Goal: Task Accomplishment & Management: Use online tool/utility

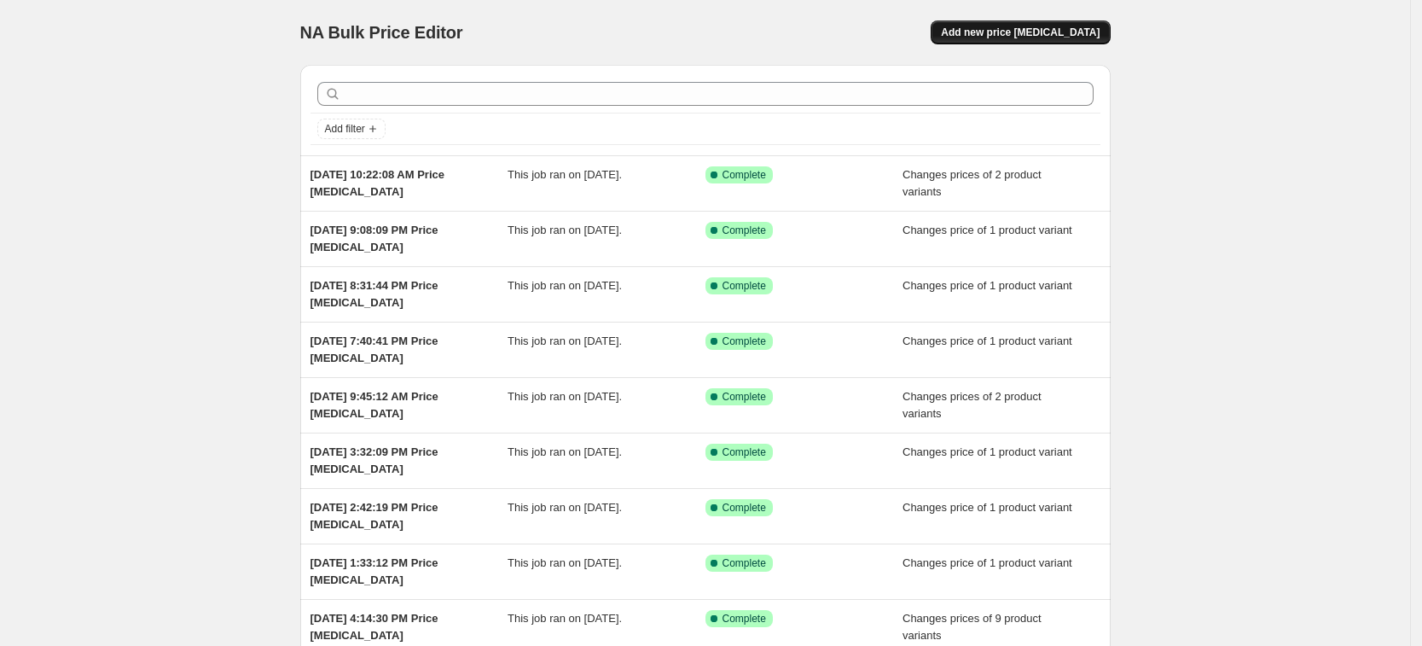
click at [1040, 33] on span "Add new price change job" at bounding box center [1020, 33] width 159 height 14
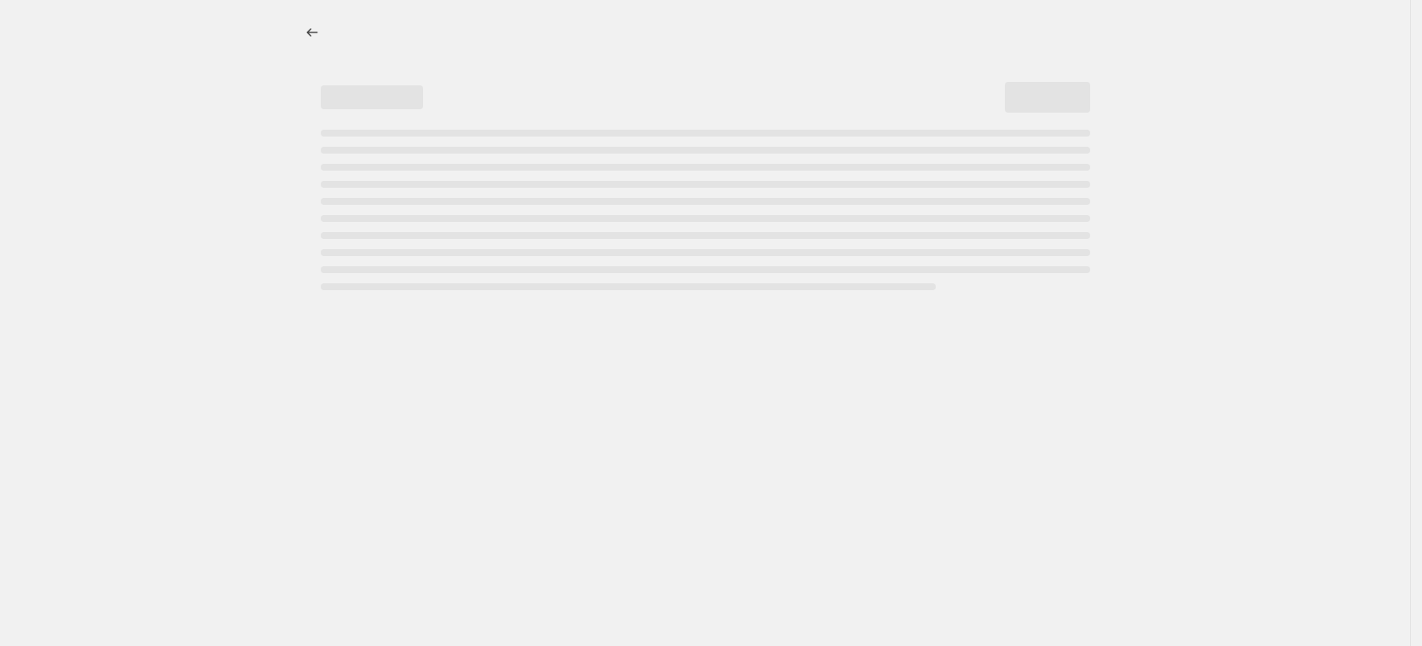
select select "percentage"
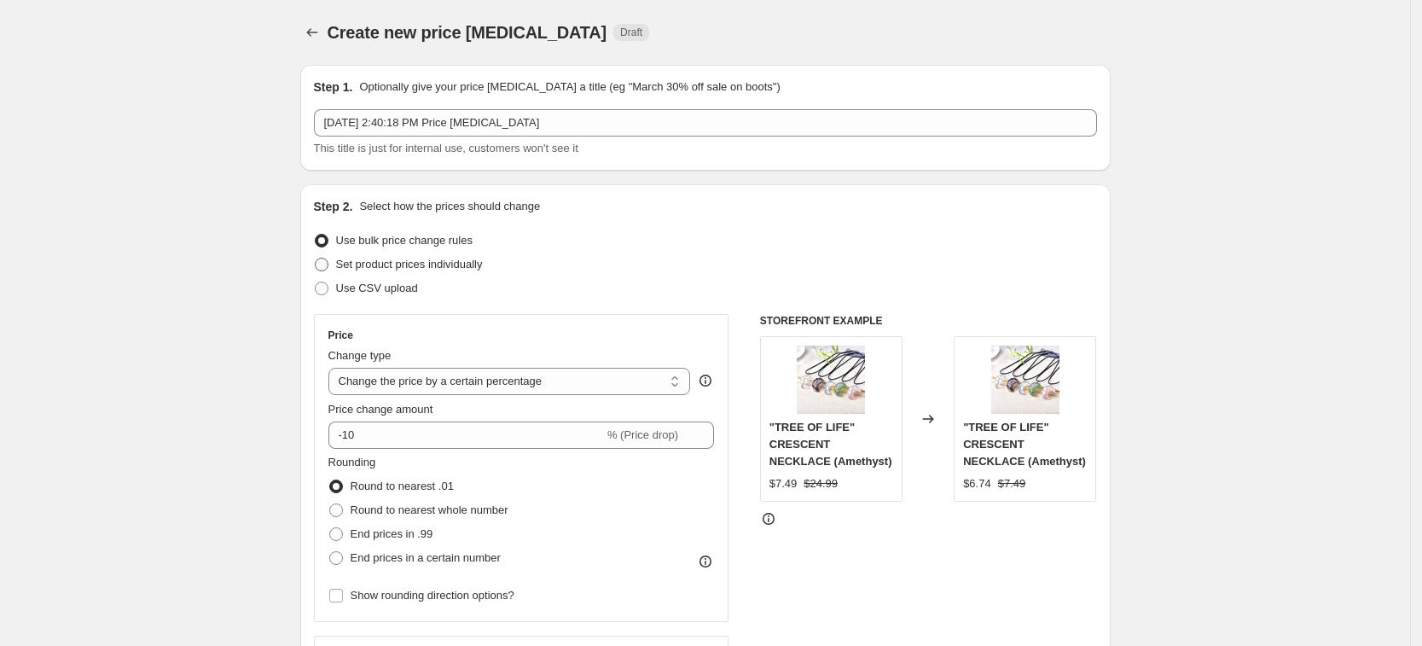
click at [436, 267] on span "Set product prices individually" at bounding box center [409, 264] width 147 height 13
click at [316, 258] on input "Set product prices individually" at bounding box center [315, 258] width 1 height 1
radio input "true"
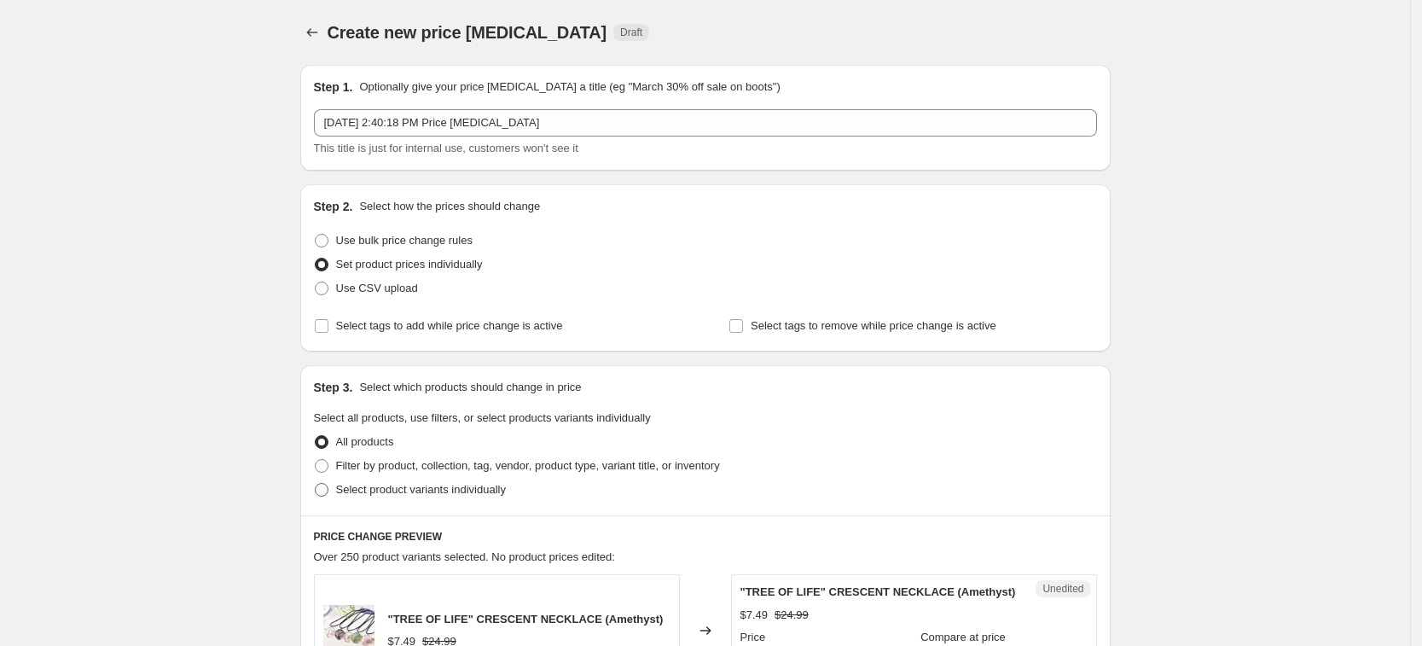
click at [421, 500] on label "Select product variants individually" at bounding box center [410, 490] width 192 height 24
click at [316, 484] on input "Select product variants individually" at bounding box center [315, 483] width 1 height 1
radio input "true"
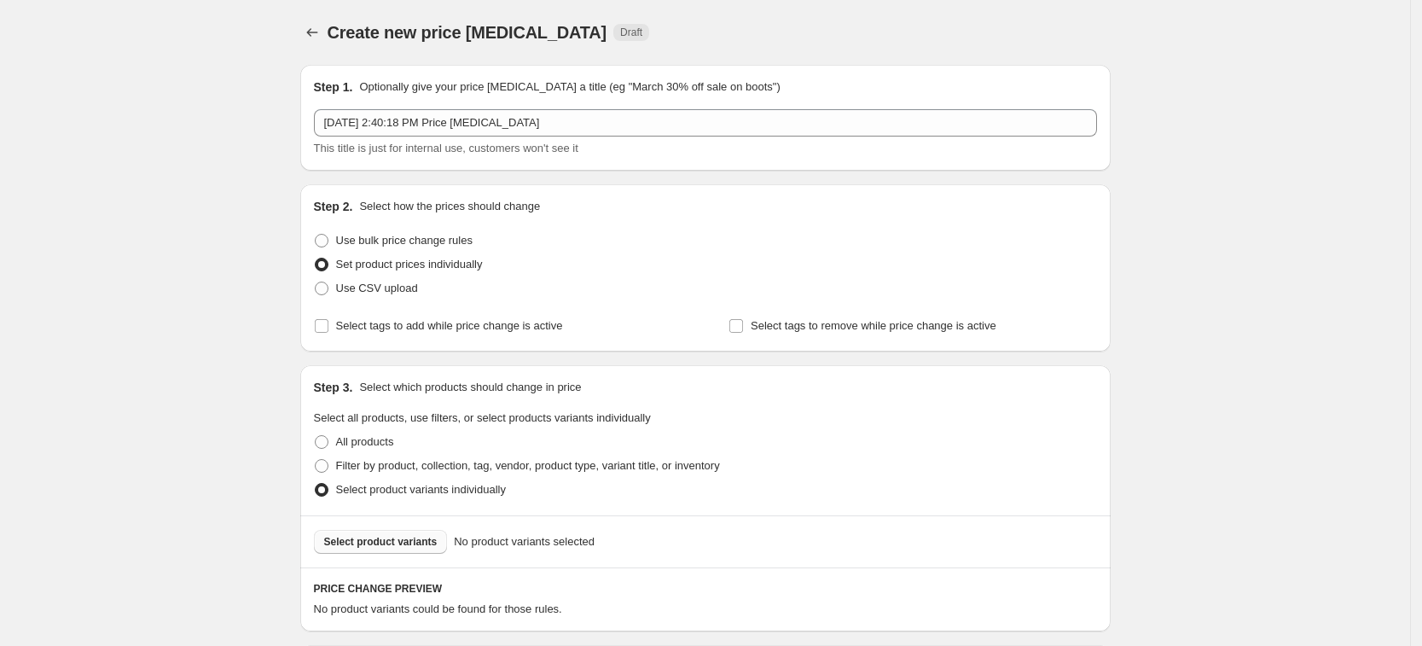
click at [435, 548] on span "Select product variants" at bounding box center [380, 542] width 113 height 14
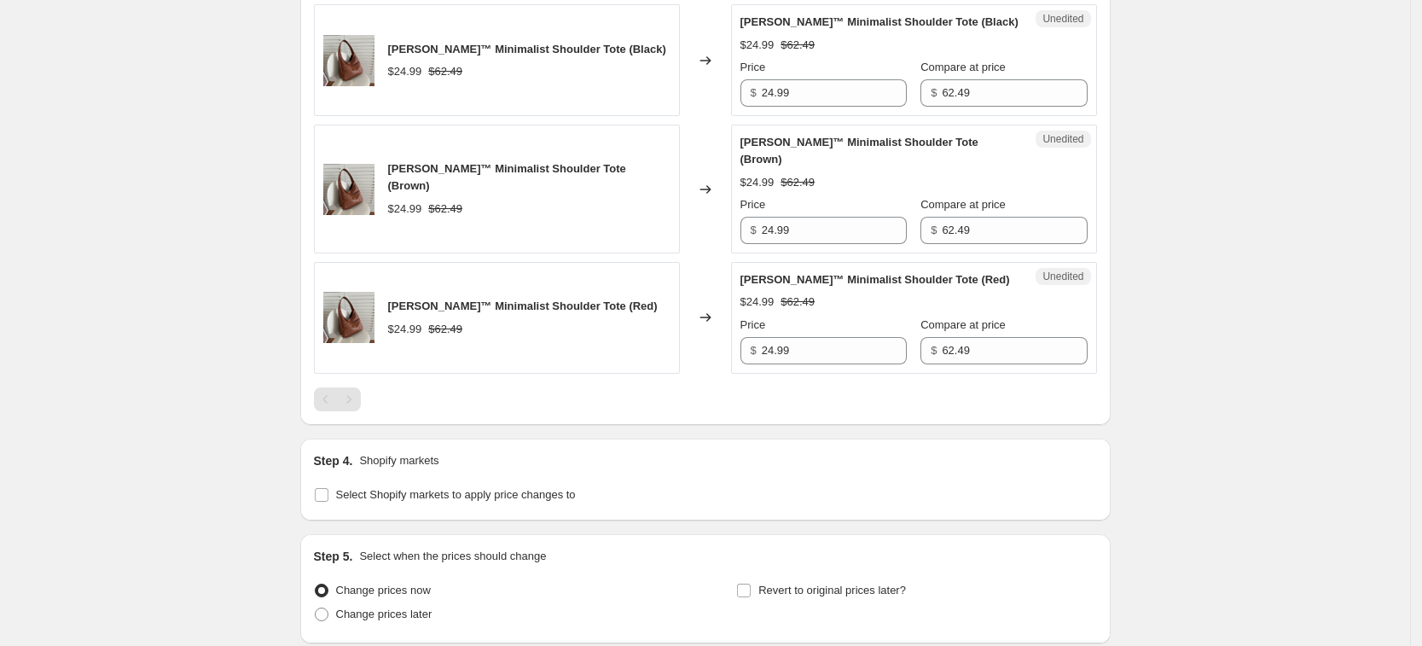
scroll to position [744, 0]
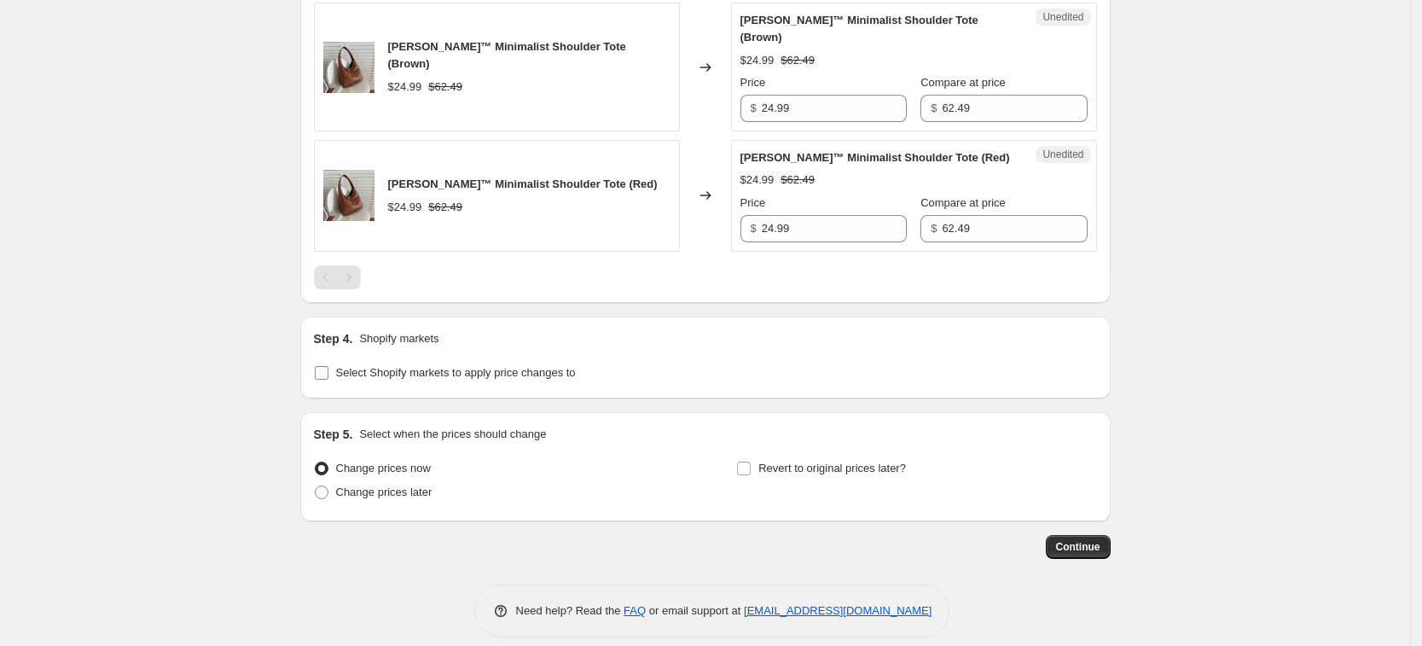
click at [462, 366] on span "Select Shopify markets to apply price changes to" at bounding box center [456, 372] width 240 height 13
click at [328, 366] on input "Select Shopify markets to apply price changes to" at bounding box center [322, 373] width 14 height 14
checkbox input "true"
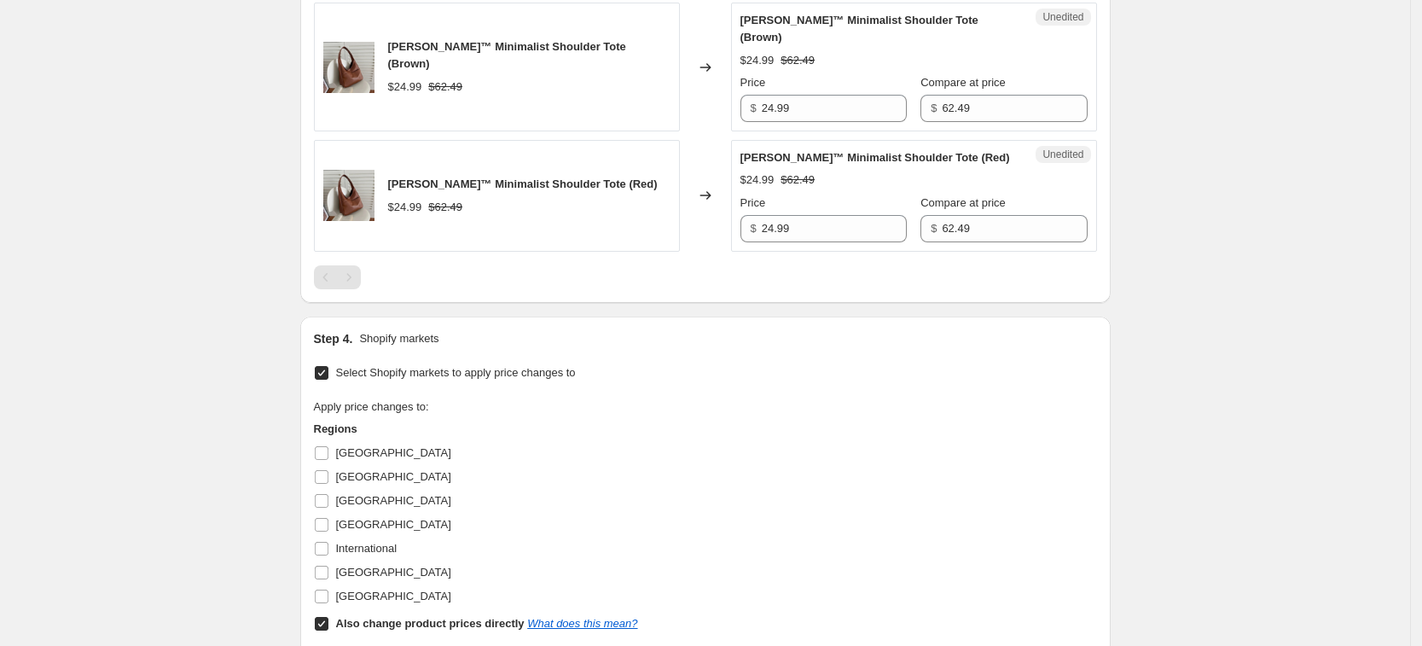
click at [375, 489] on div "France" at bounding box center [476, 501] width 324 height 24
click at [366, 494] on span "France" at bounding box center [393, 500] width 115 height 13
click at [328, 494] on input "France" at bounding box center [322, 501] width 14 height 14
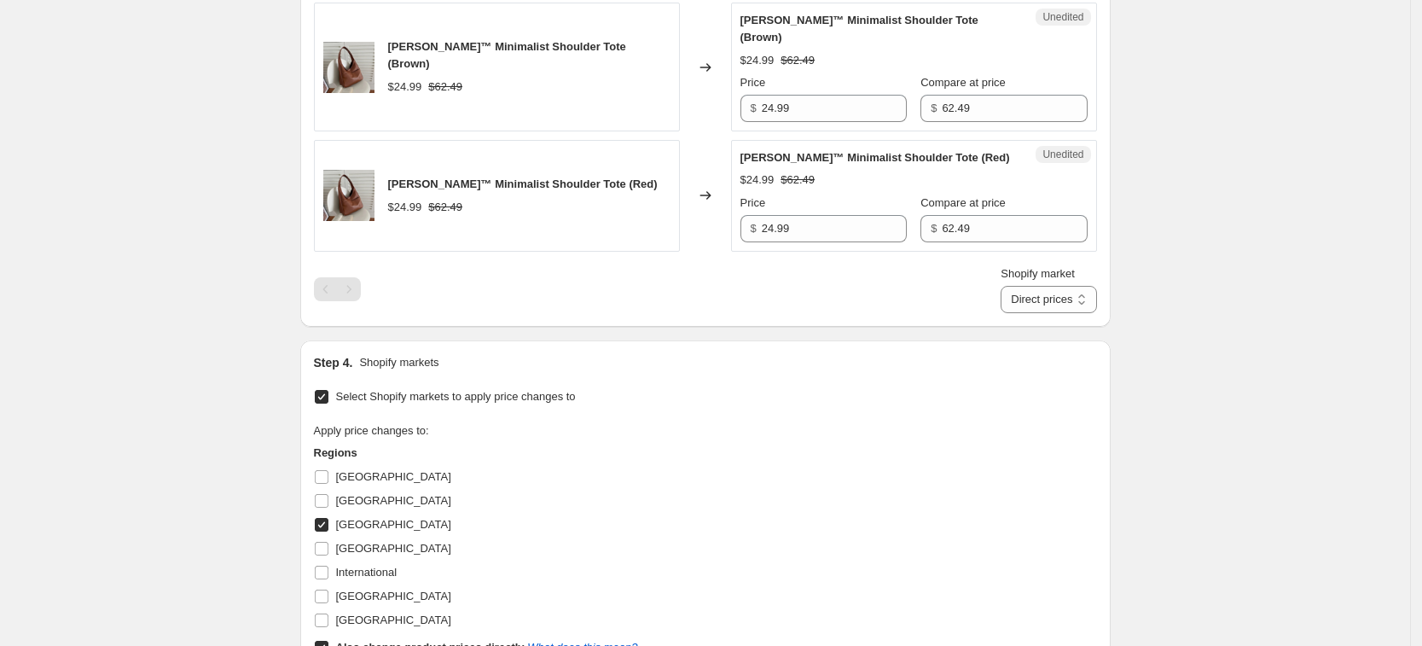
click at [372, 518] on span "France" at bounding box center [393, 524] width 115 height 13
click at [328, 518] on input "France" at bounding box center [322, 525] width 14 height 14
checkbox input "false"
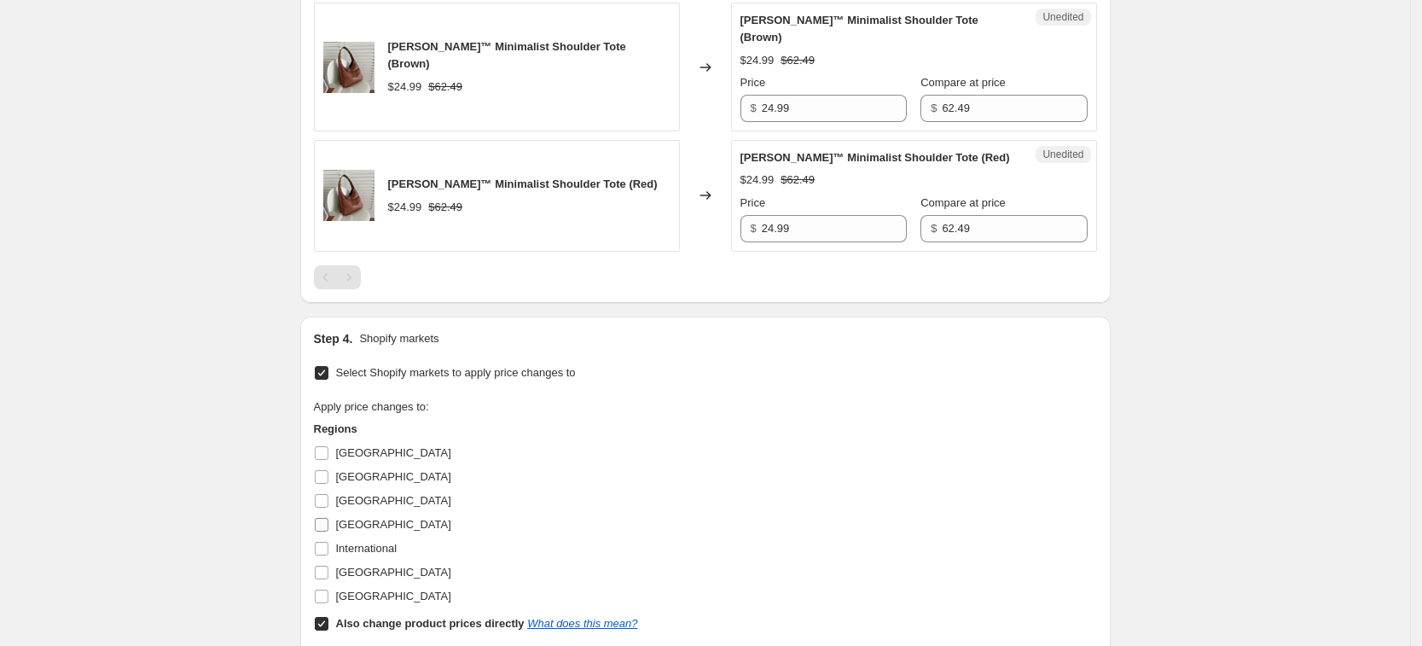
click at [380, 517] on label "Germany" at bounding box center [382, 525] width 137 height 24
click at [328, 518] on input "Germany" at bounding box center [322, 525] width 14 height 14
checkbox input "true"
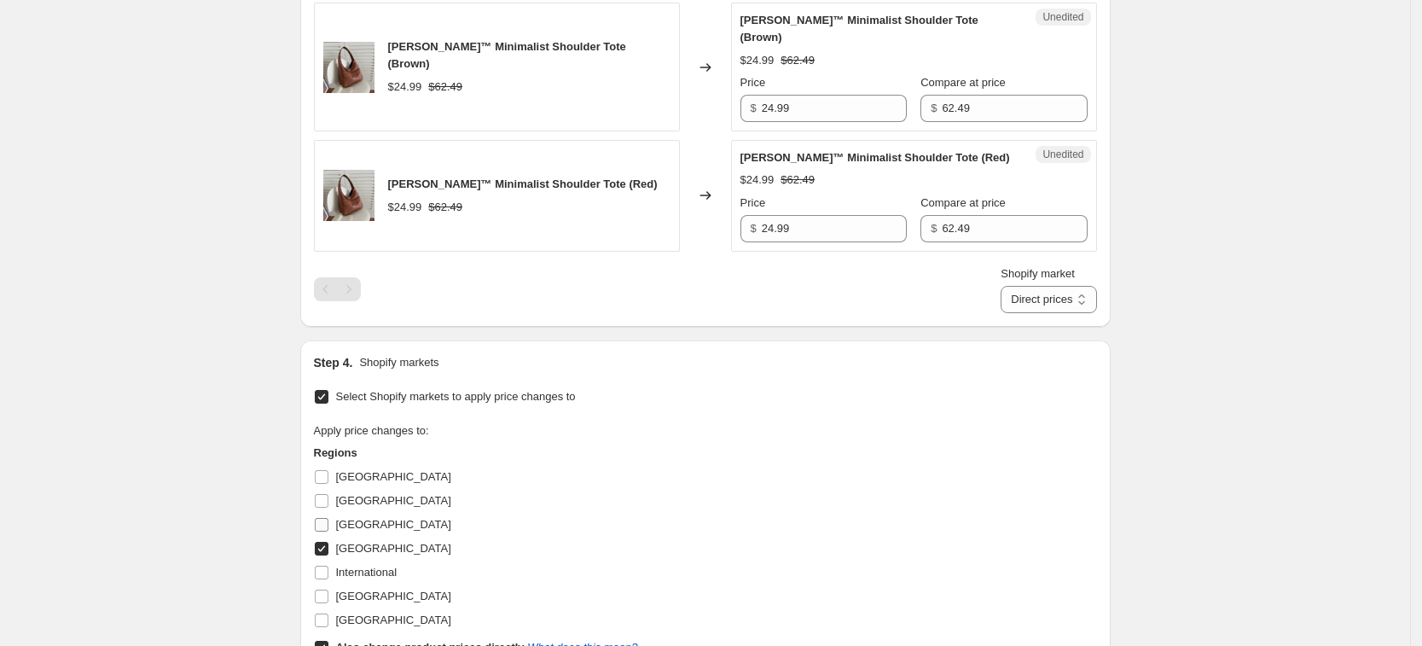
click at [356, 518] on span "France" at bounding box center [393, 524] width 115 height 13
click at [328, 518] on input "France" at bounding box center [322, 525] width 14 height 14
checkbox input "true"
drag, startPoint x: 380, startPoint y: 574, endPoint x: 387, endPoint y: 591, distance: 18.4
click at [380, 589] on span "United Kingdom" at bounding box center [393, 595] width 115 height 13
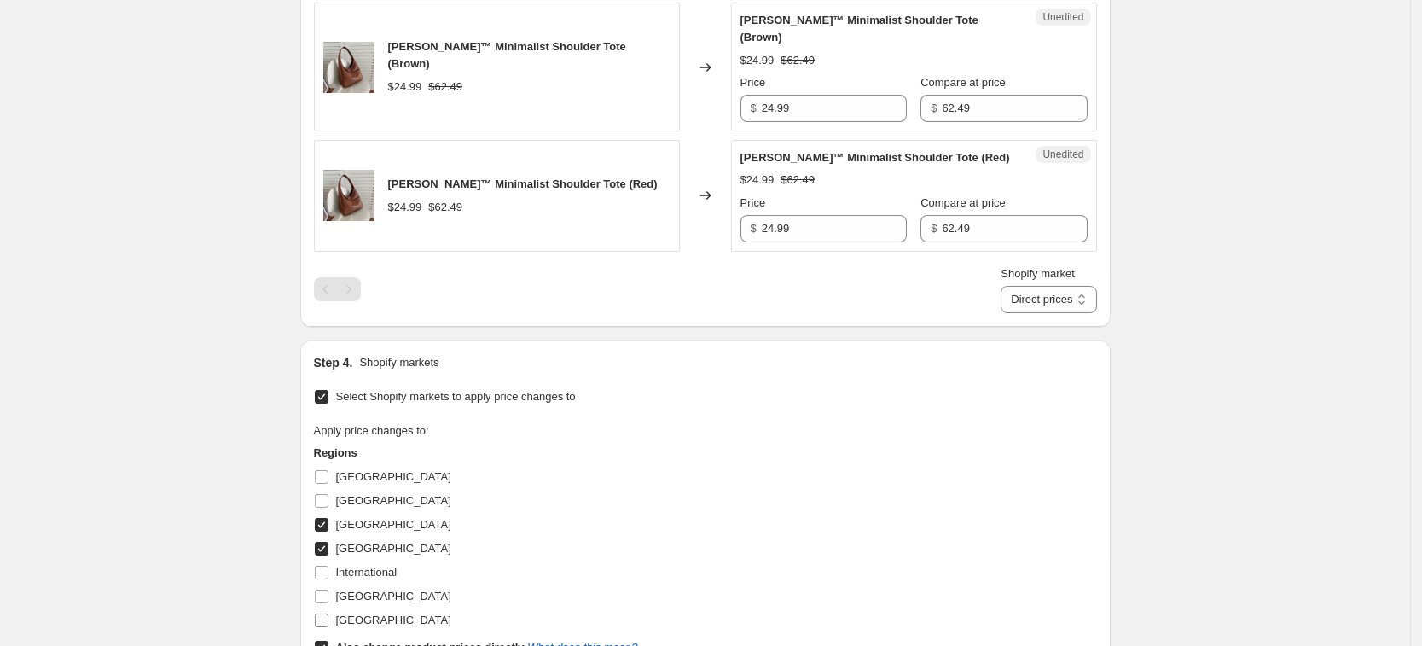
click at [328, 589] on input "United Kingdom" at bounding box center [322, 596] width 14 height 14
checkbox input "true"
click at [389, 613] on span "United States" at bounding box center [393, 619] width 115 height 13
click at [328, 613] on input "United States" at bounding box center [322, 620] width 14 height 14
checkbox input "true"
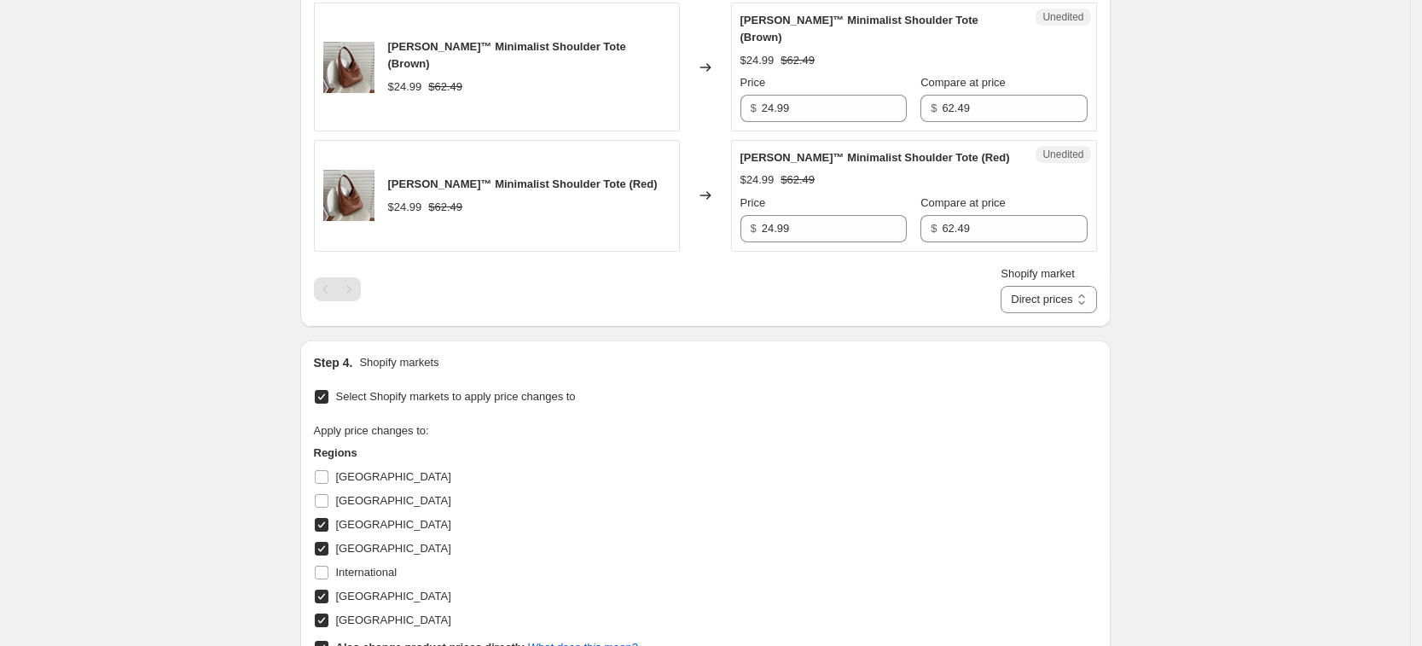
click at [401, 641] on b "Also change product prices directly" at bounding box center [430, 647] width 189 height 13
click at [328, 641] on input "Also change product prices directly What does this mean?" at bounding box center [322, 648] width 14 height 14
checkbox input "false"
select select "34367439004"
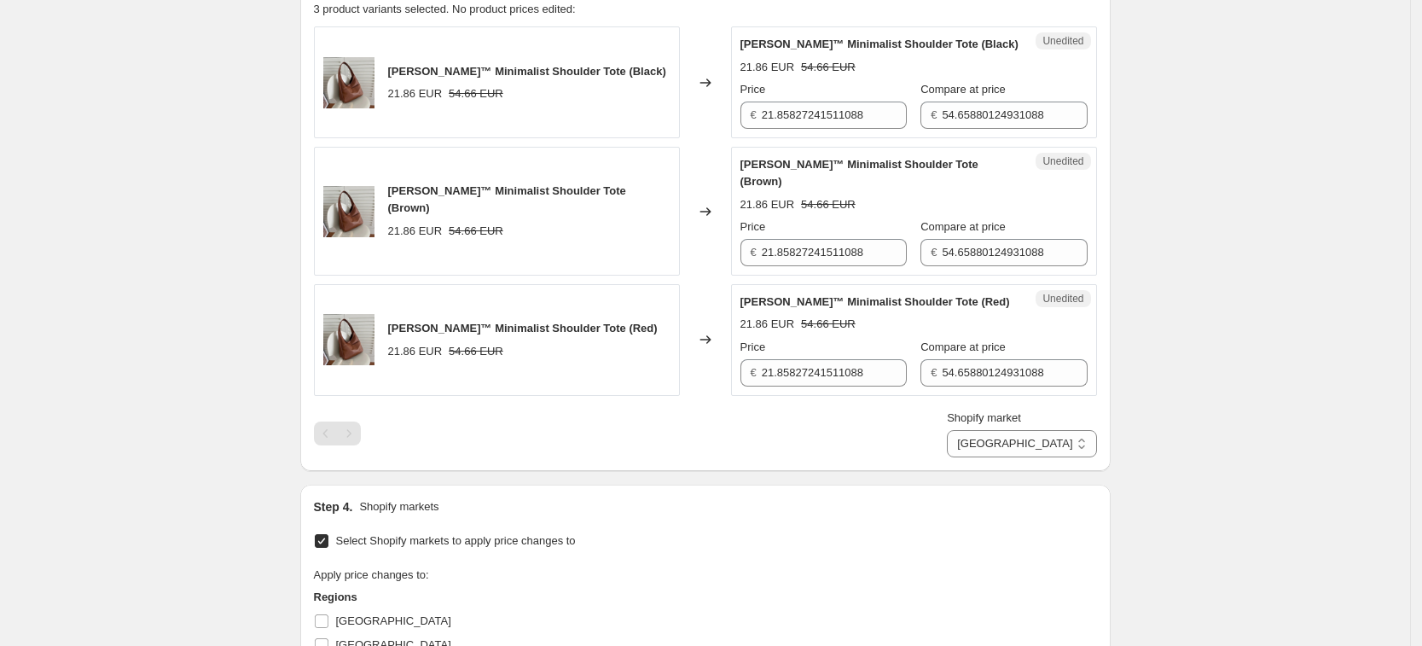
scroll to position [424, 0]
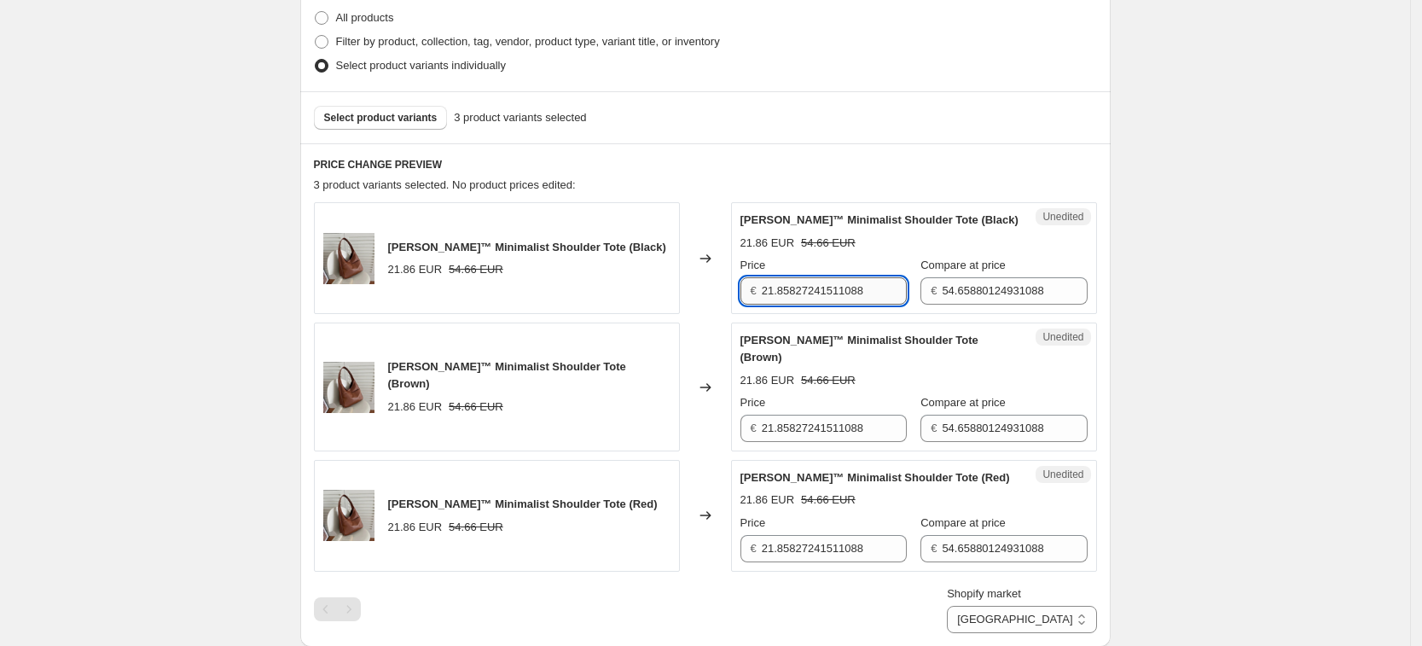
click at [827, 282] on input "21.85827241511088" at bounding box center [834, 290] width 145 height 27
type input "24.99"
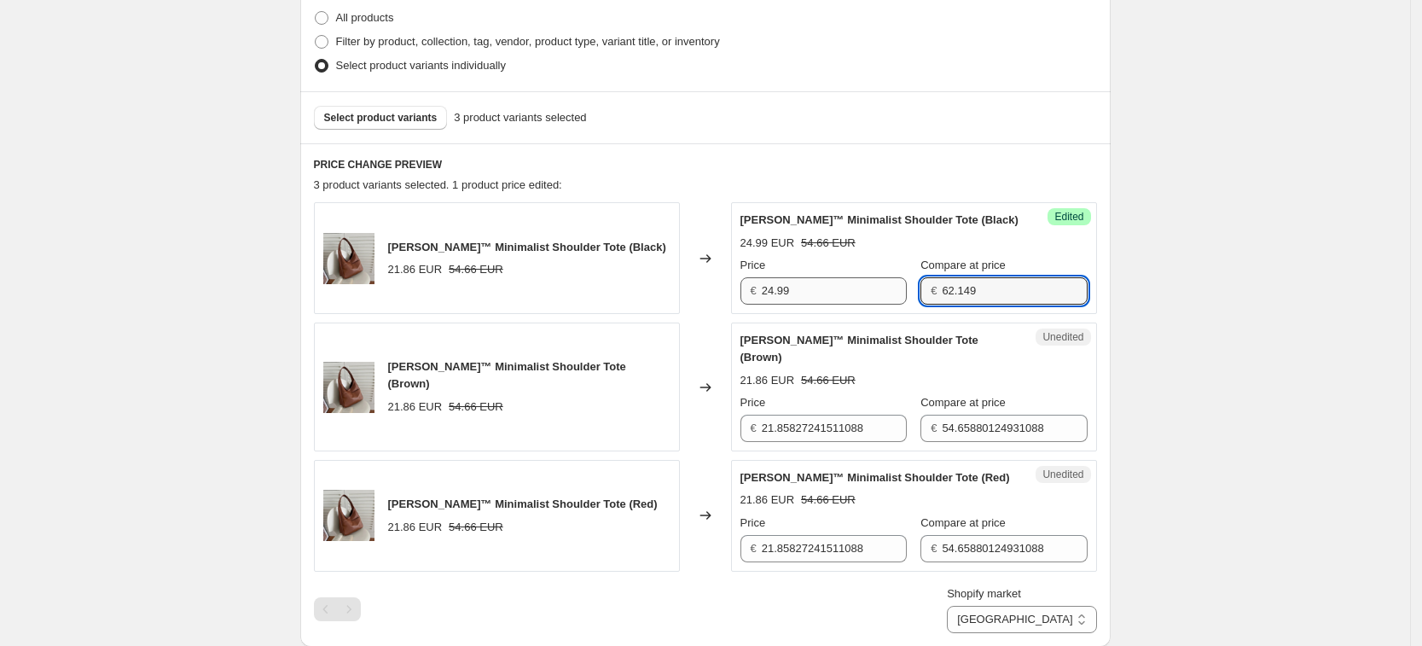
type input "62.149"
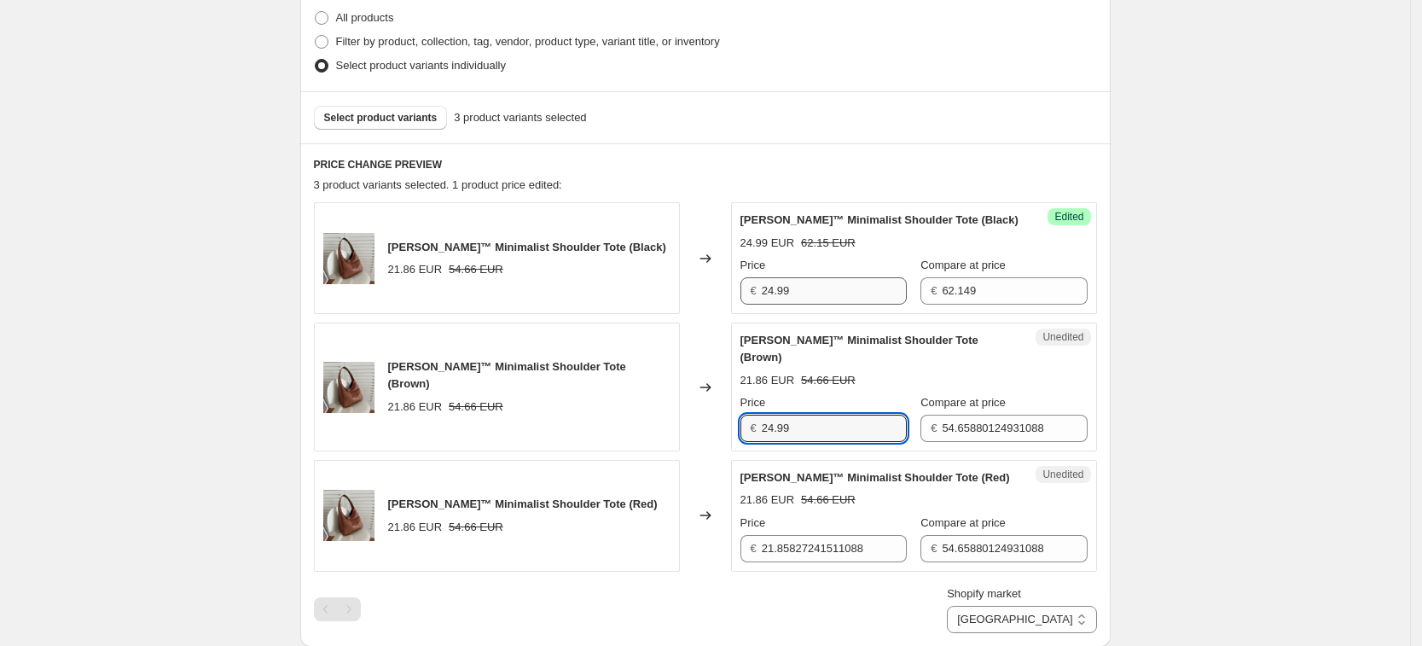
type input "24.99"
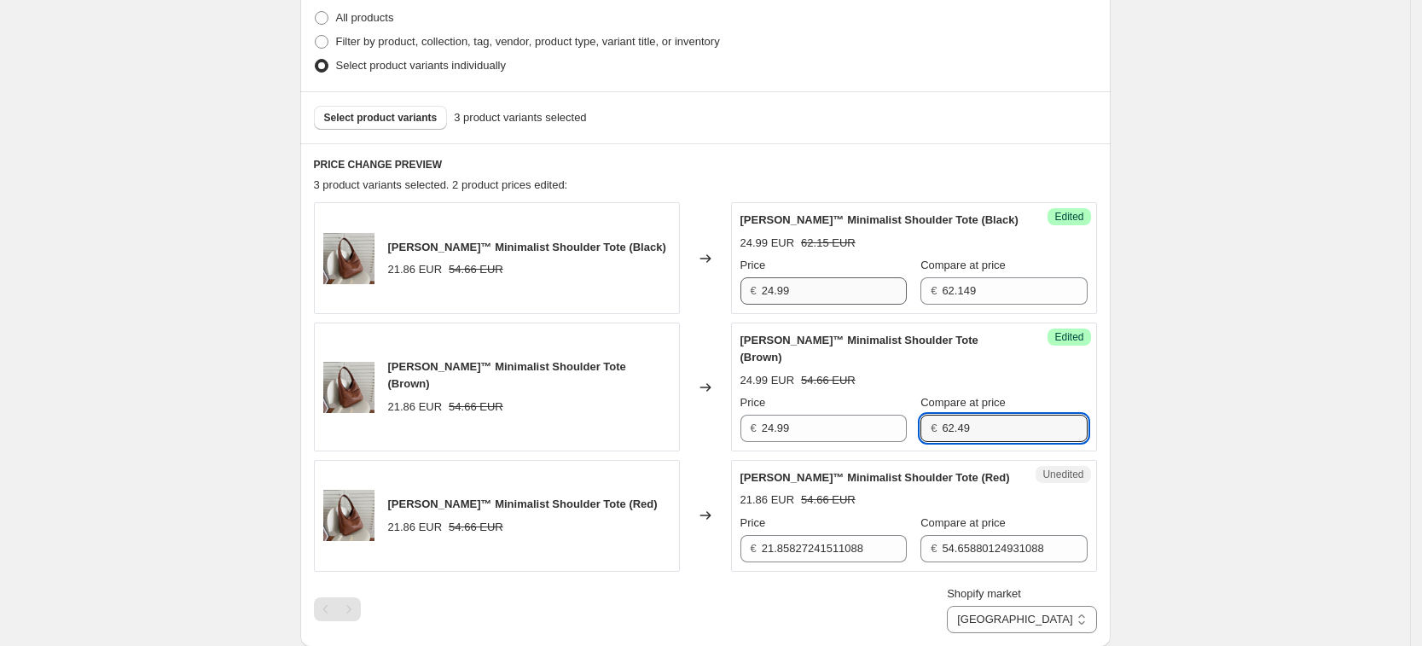
type input "62.49"
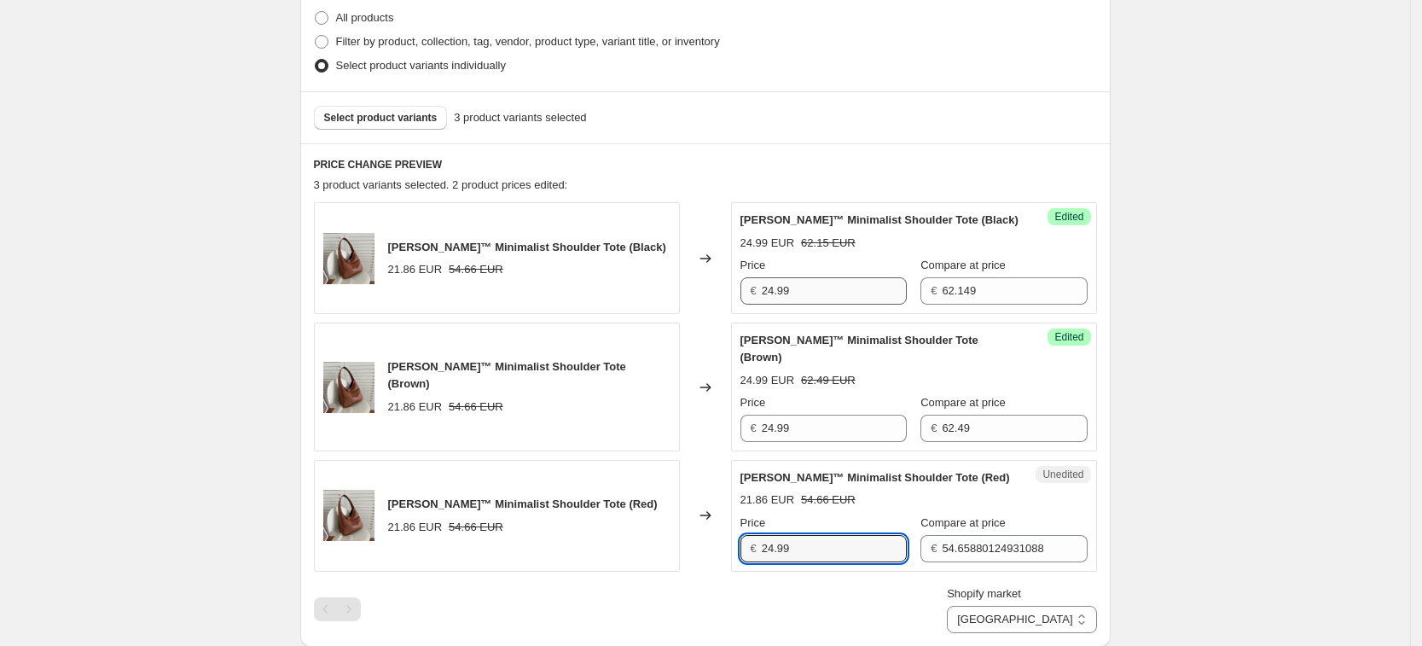
type input "24.99"
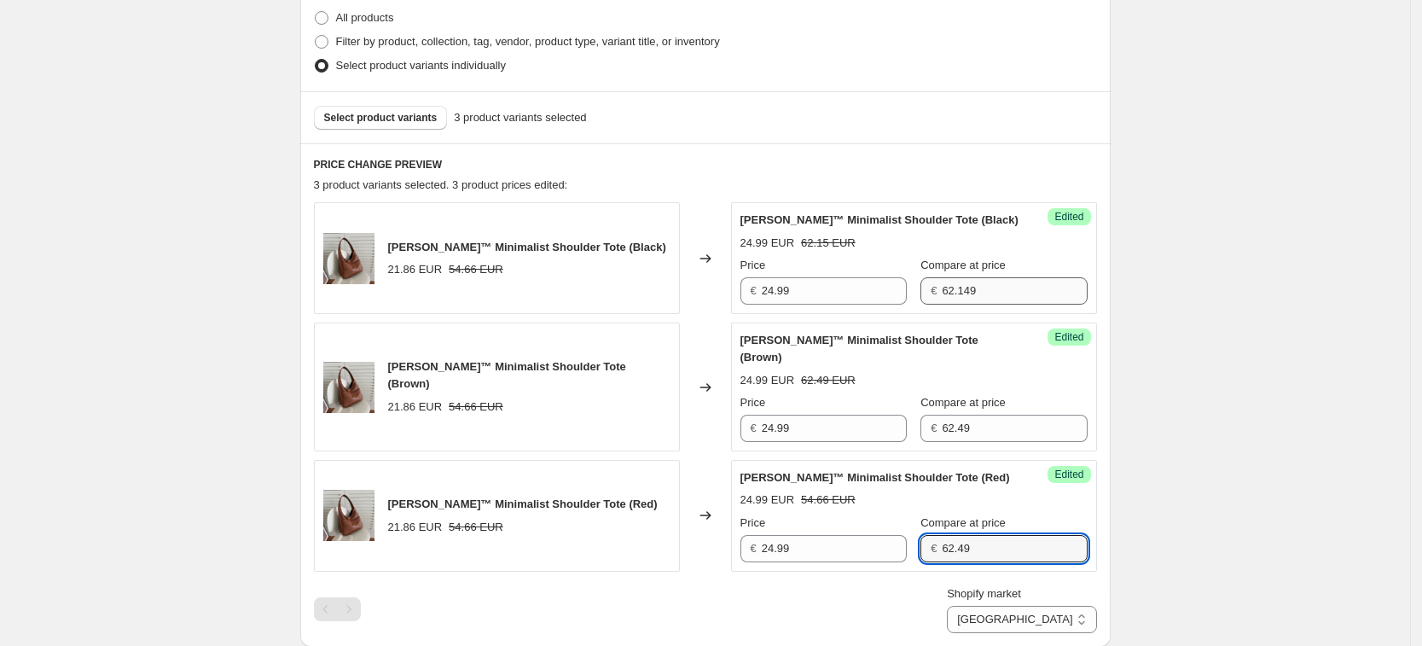
type input "62.49"
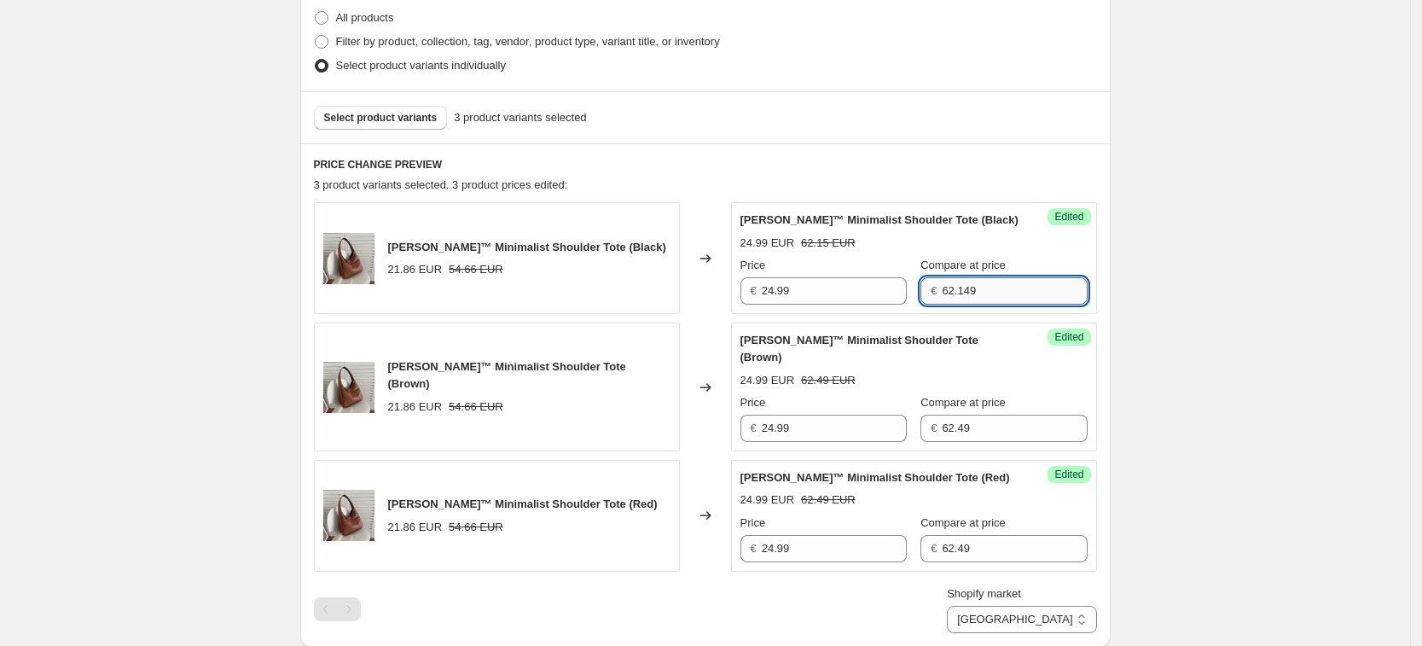
click at [956, 294] on input "62.149" at bounding box center [1014, 290] width 145 height 27
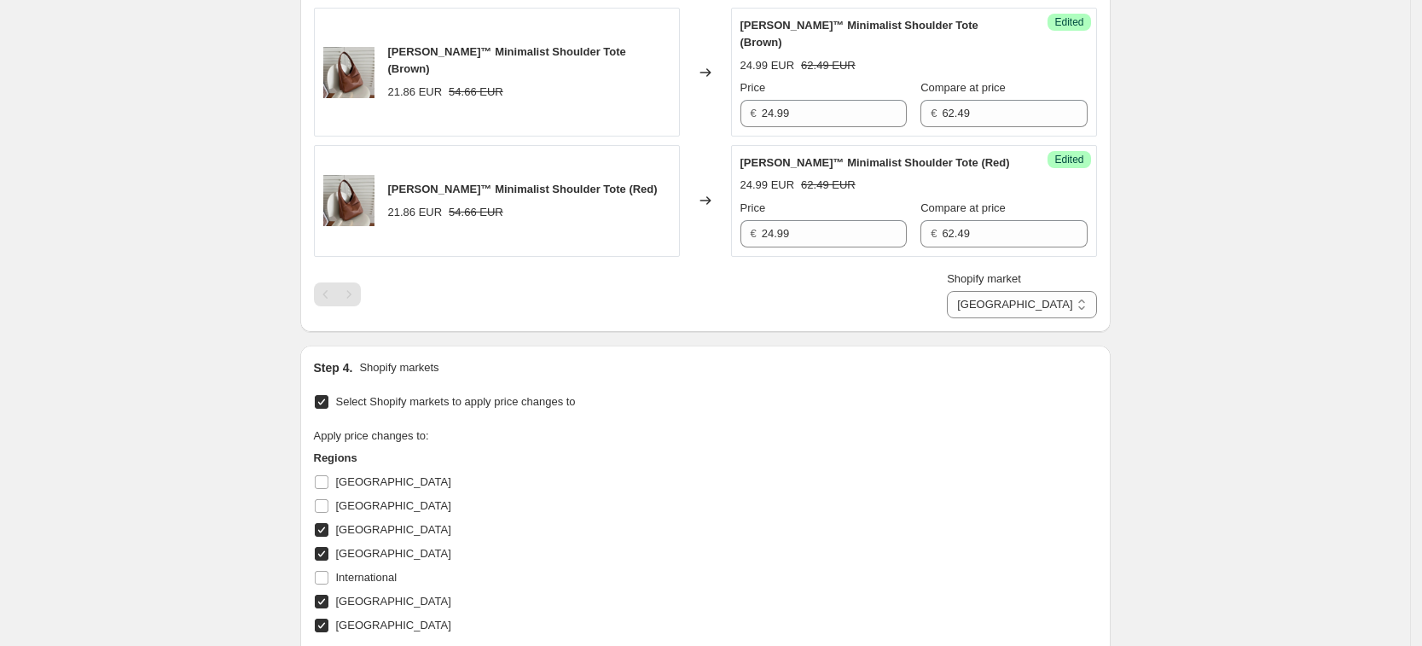
scroll to position [851, 0]
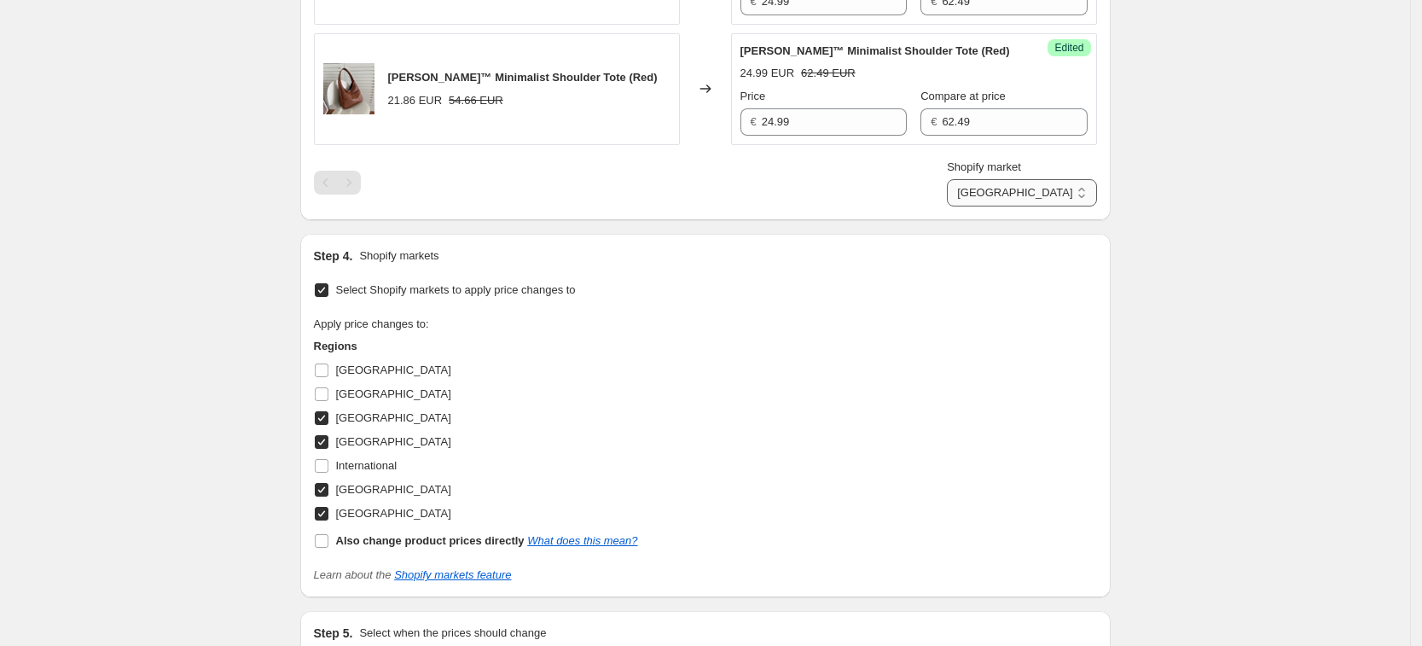
type input "62.49"
click at [1077, 183] on select "France Germany United Kingdom United States" at bounding box center [1021, 192] width 149 height 27
select select "34367406236"
click at [1024, 206] on select "France Germany United Kingdom United States" at bounding box center [1021, 192] width 149 height 27
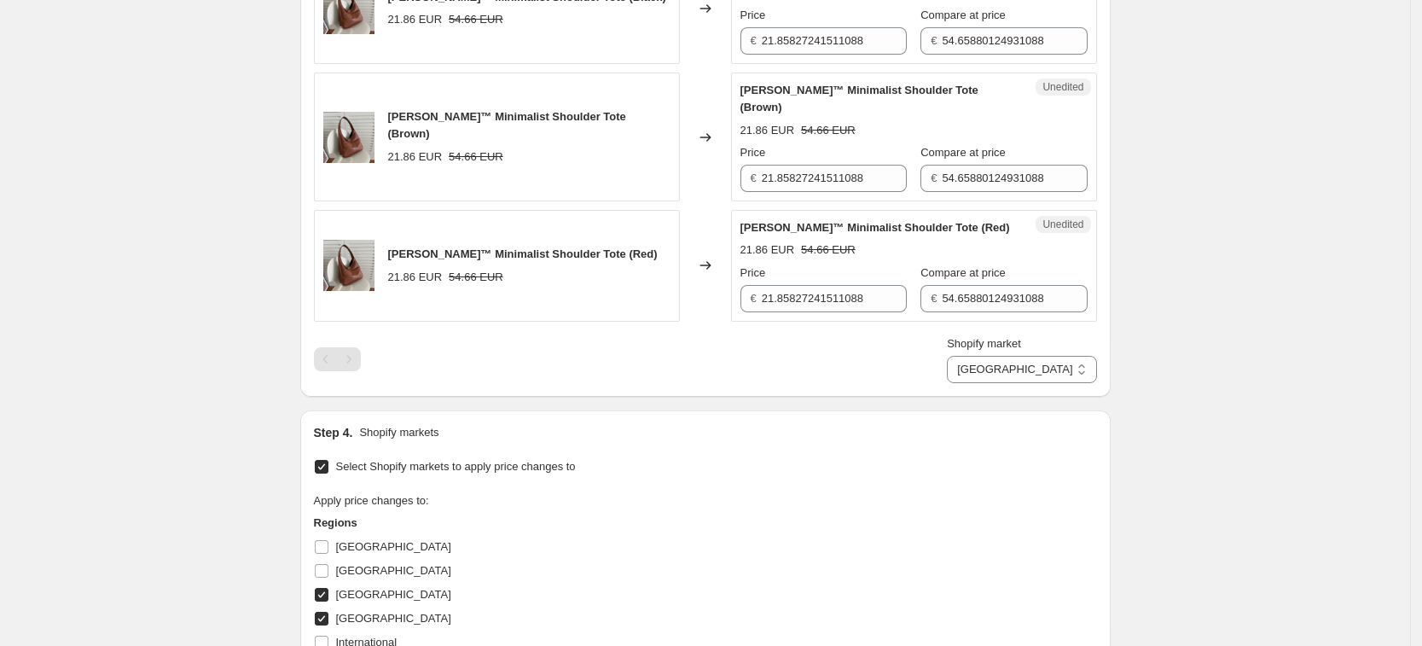
scroll to position [637, 0]
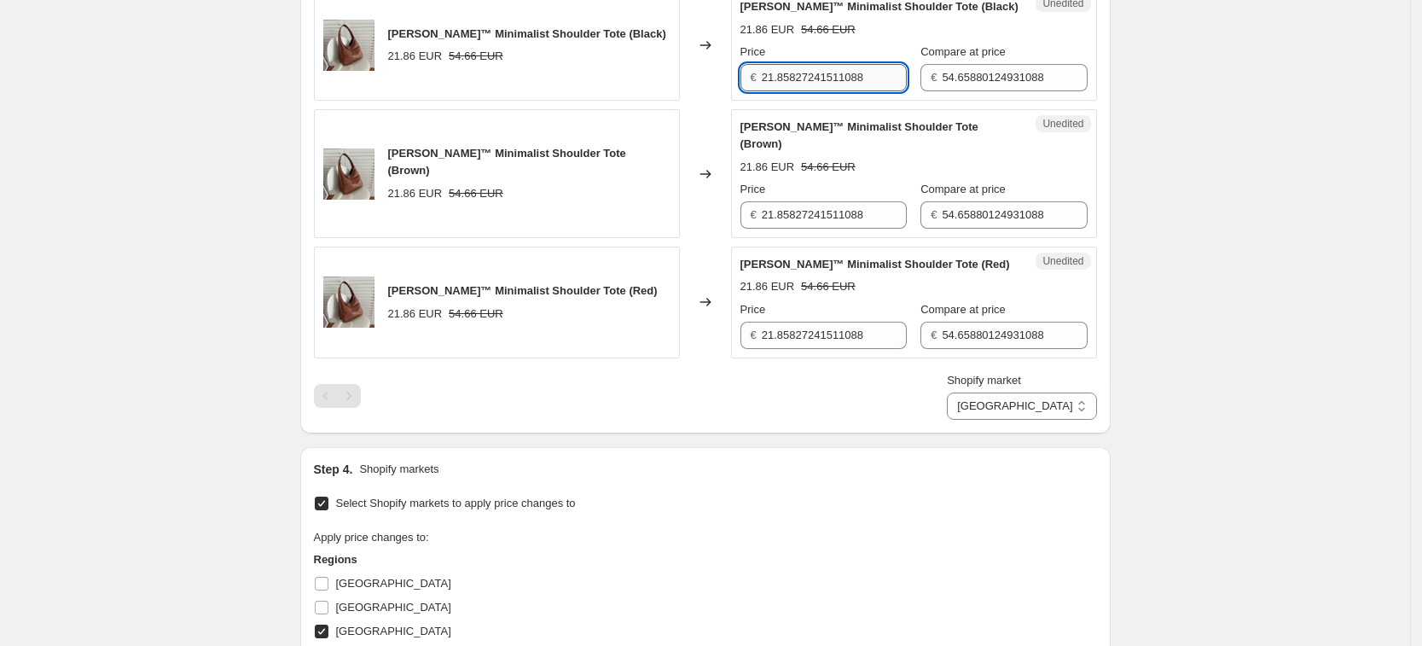
click at [823, 77] on input "21.85827241511088" at bounding box center [834, 77] width 145 height 27
type input "24.99"
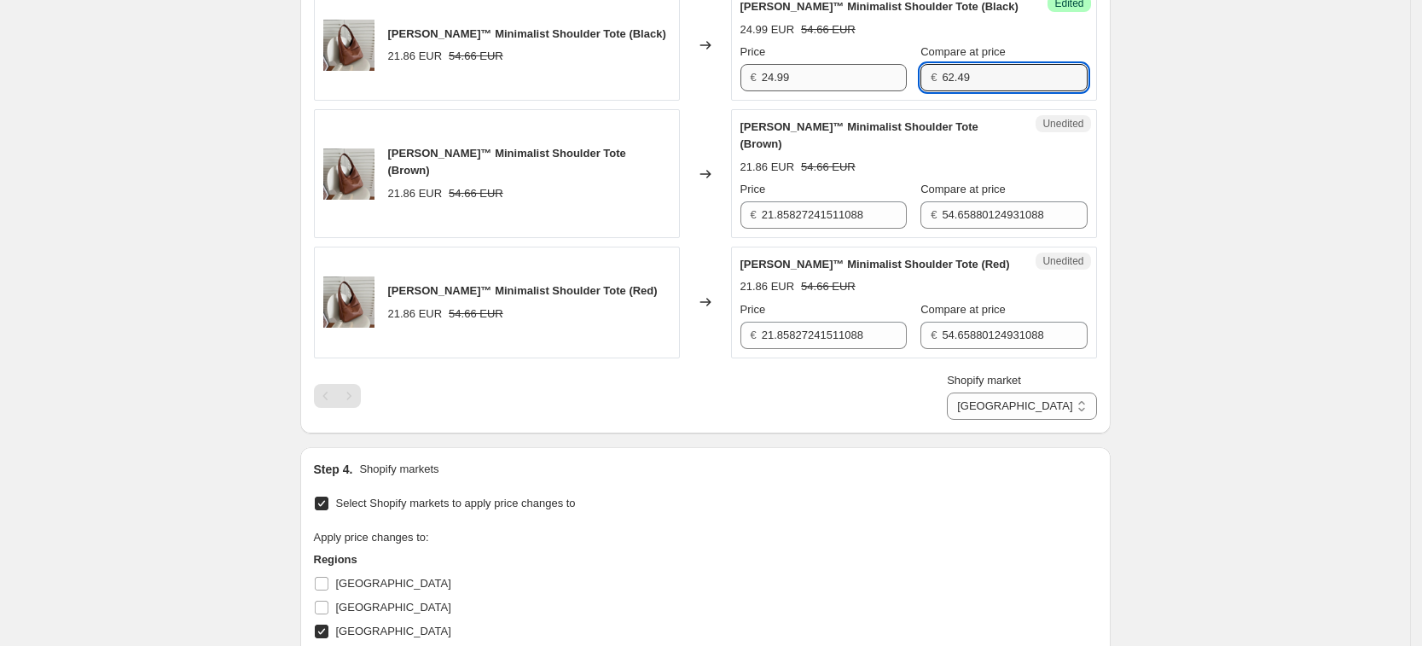
type input "62.49"
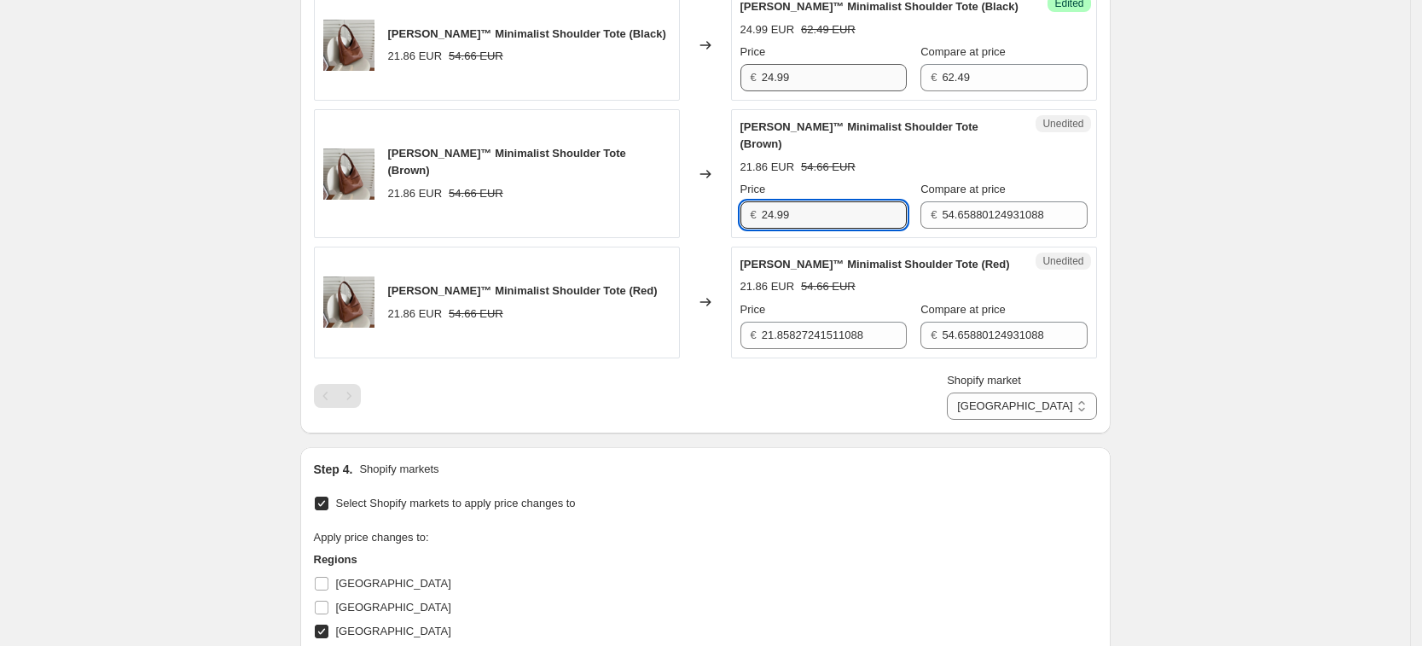
type input "24.99"
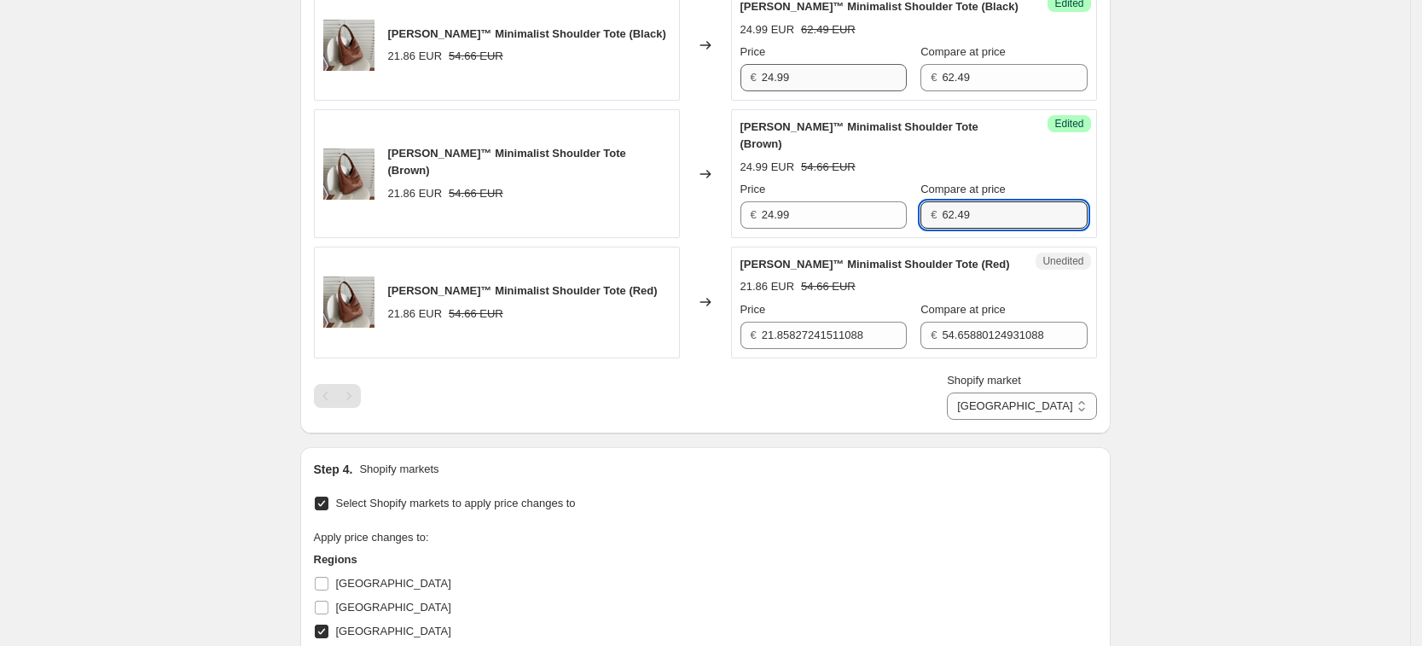
type input "62.49"
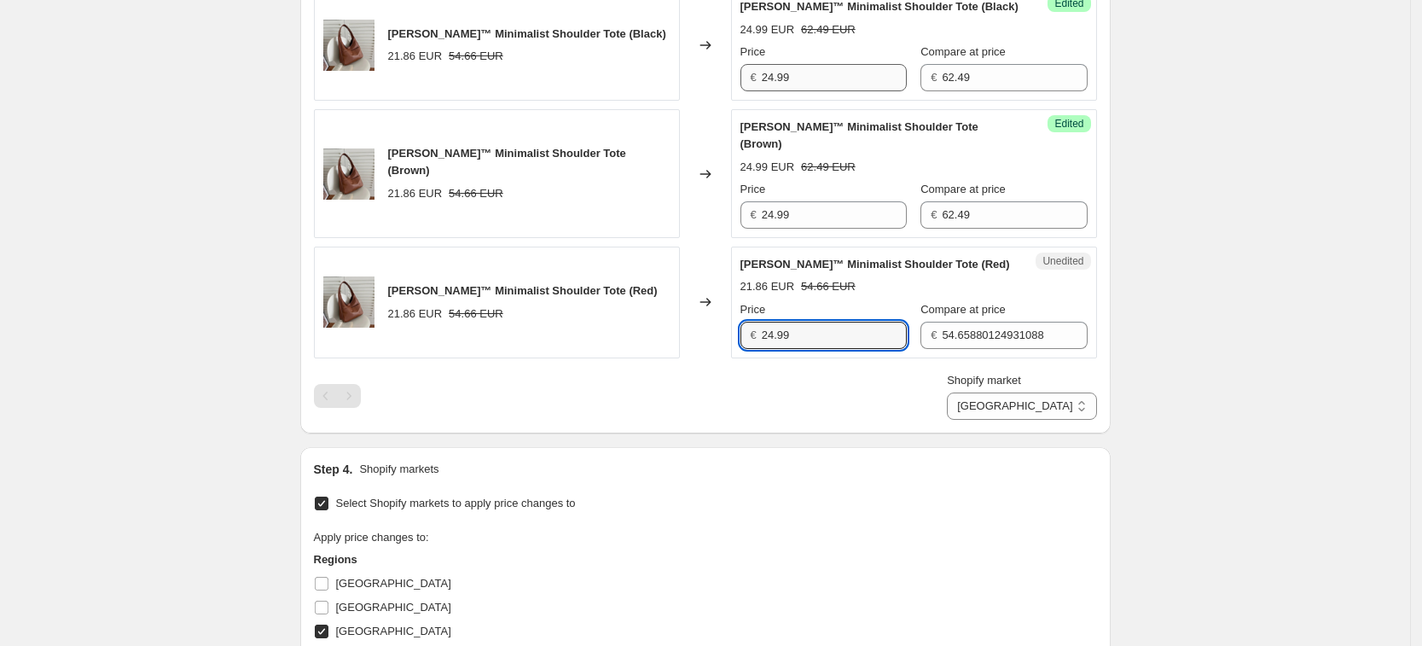
type input "24.99"
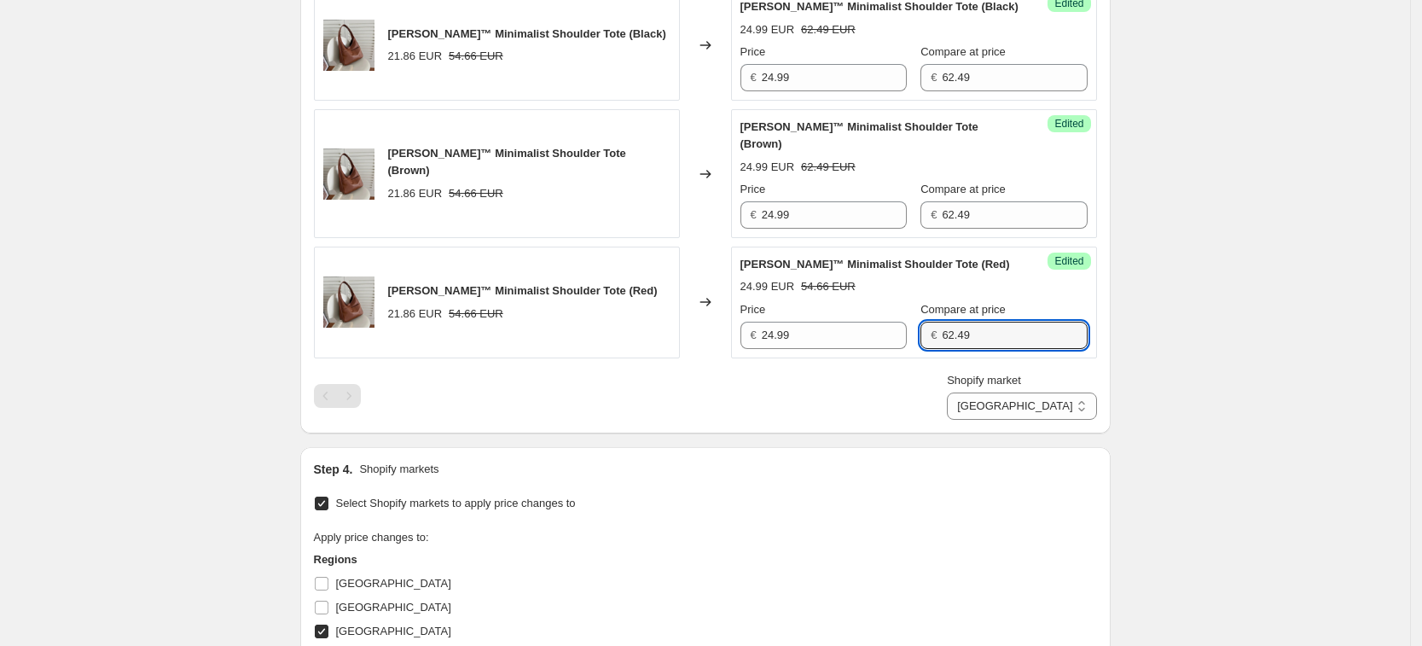
type input "62.49"
click at [956, 447] on div "Step 4. Shopify markets Select Shopify markets to apply price changes to Apply …" at bounding box center [705, 628] width 810 height 363
click at [1073, 392] on select "France Germany United Kingdom United States" at bounding box center [1021, 405] width 149 height 27
select select "34367209628"
click at [987, 420] on select "France Germany United Kingdom United States" at bounding box center [1021, 405] width 149 height 27
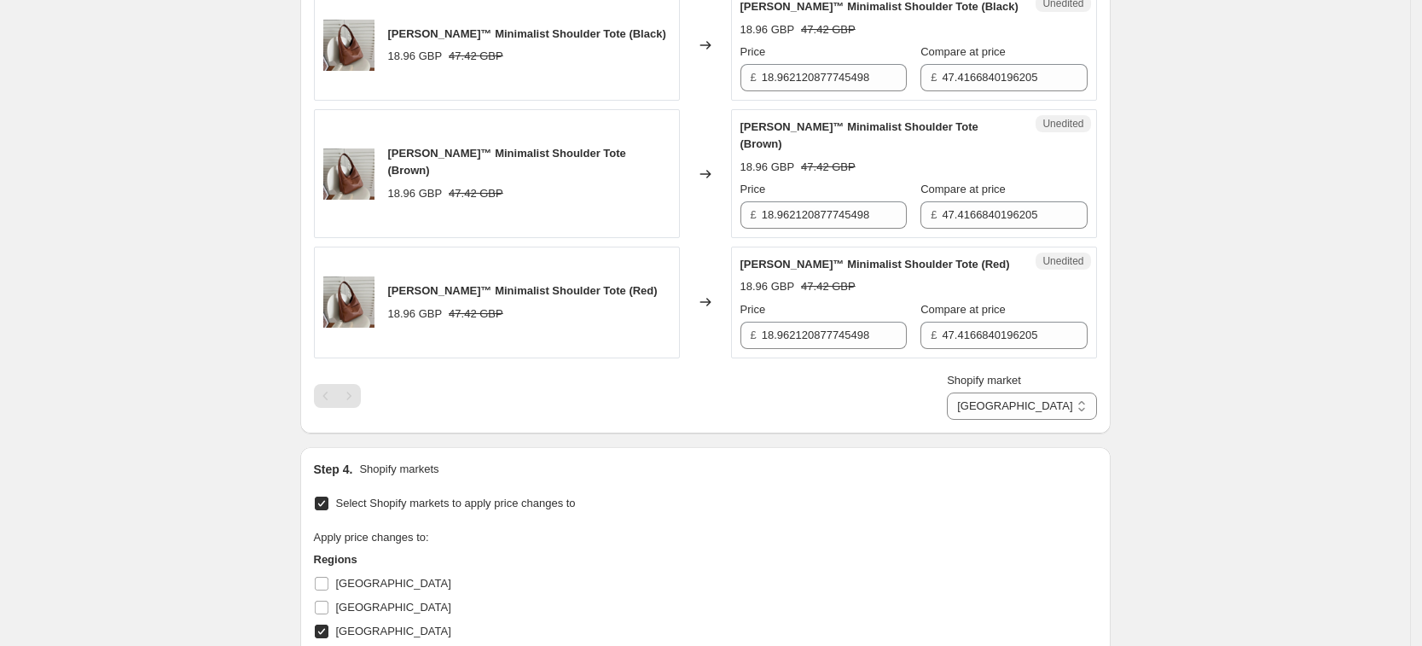
scroll to position [531, 0]
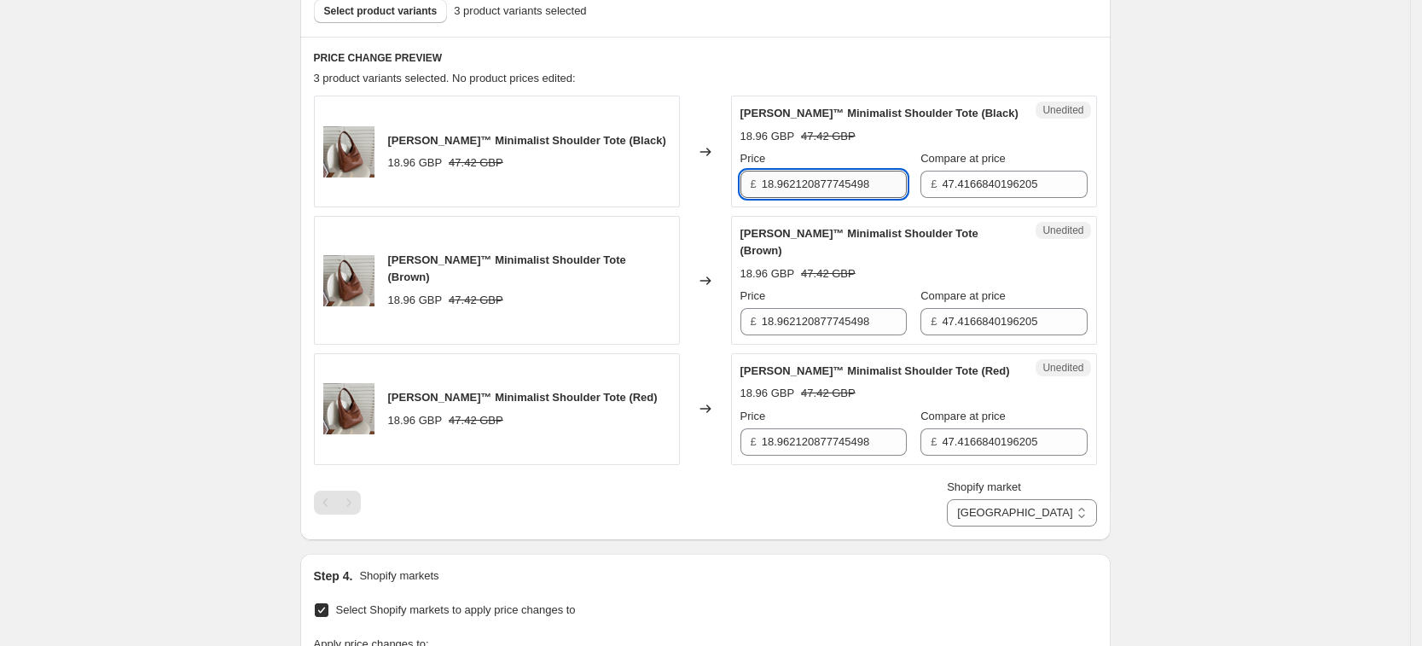
click at [837, 192] on input "18.962120877745498" at bounding box center [834, 184] width 145 height 27
type input "24.99"
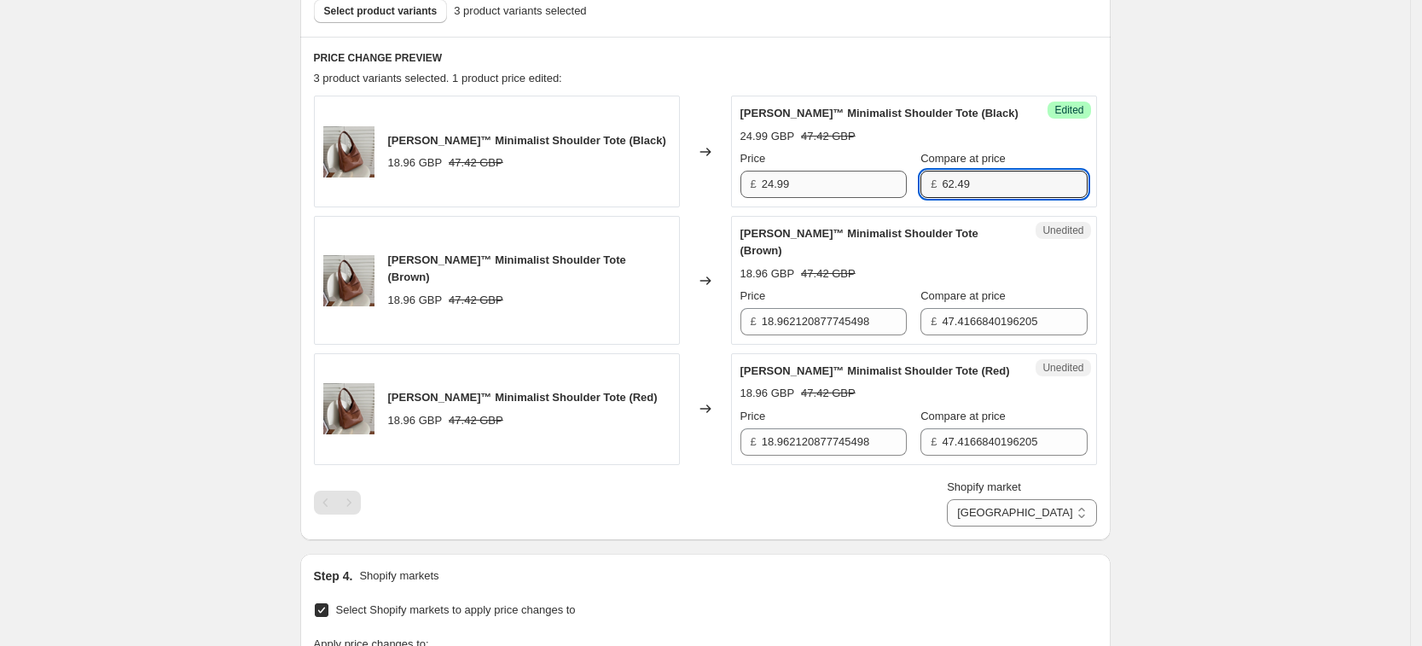
type input "62.49"
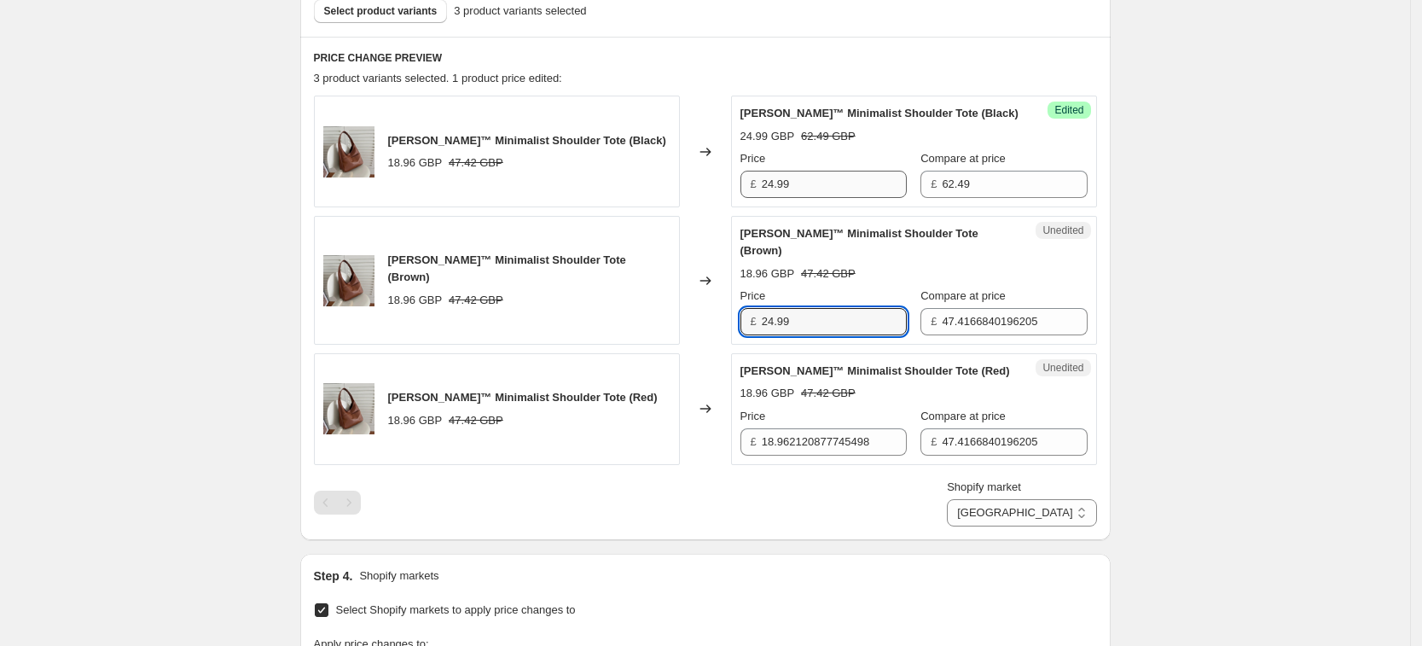
type input "24.99"
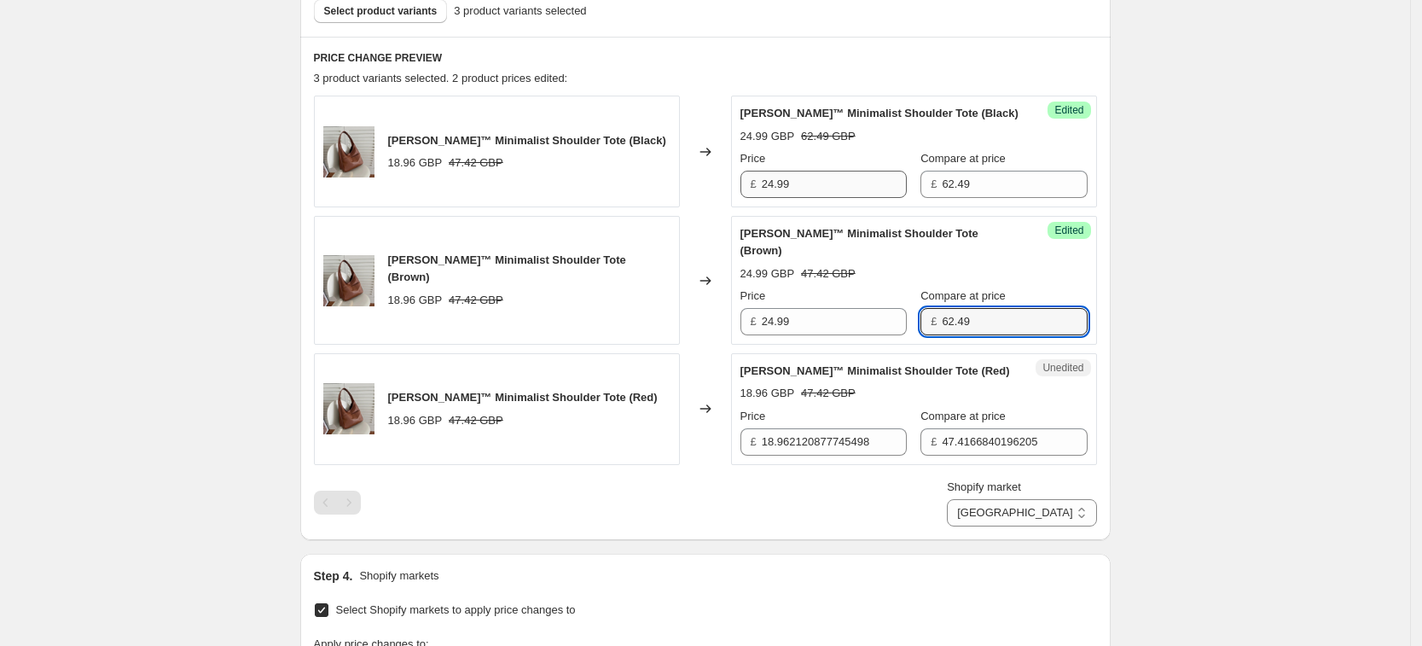
type input "62.49"
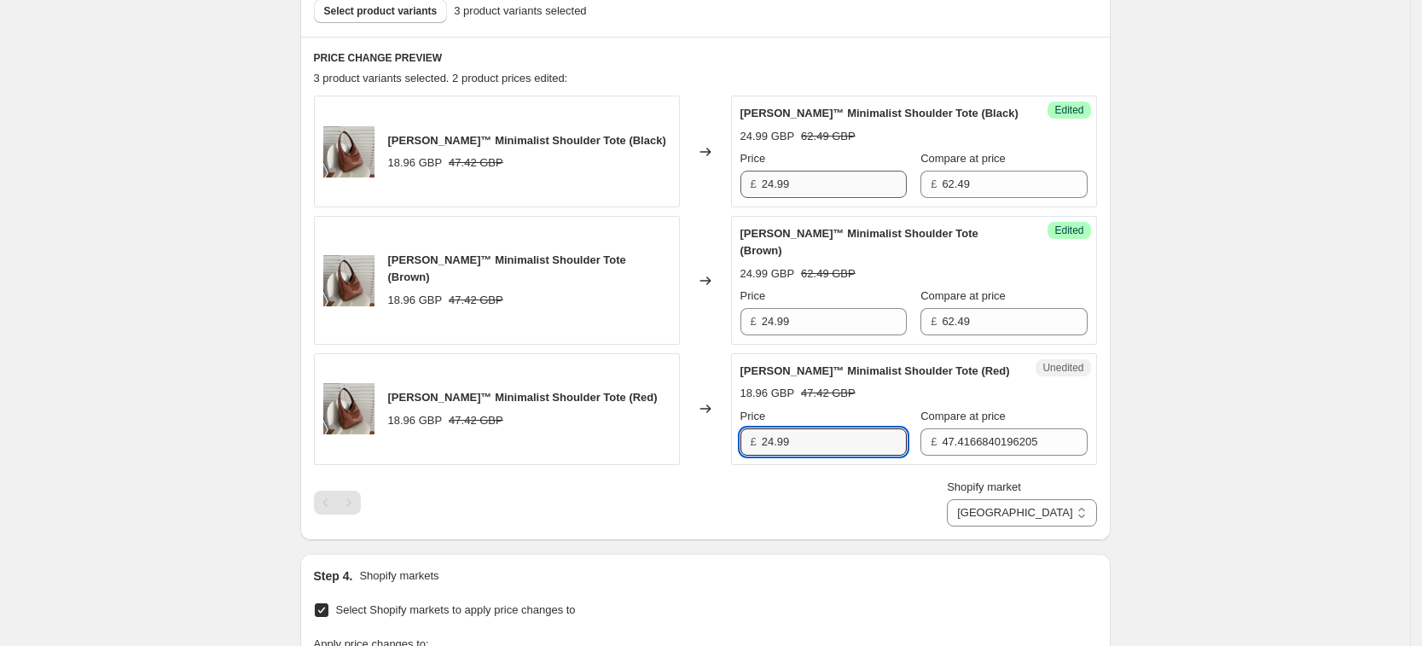
type input "24.99"
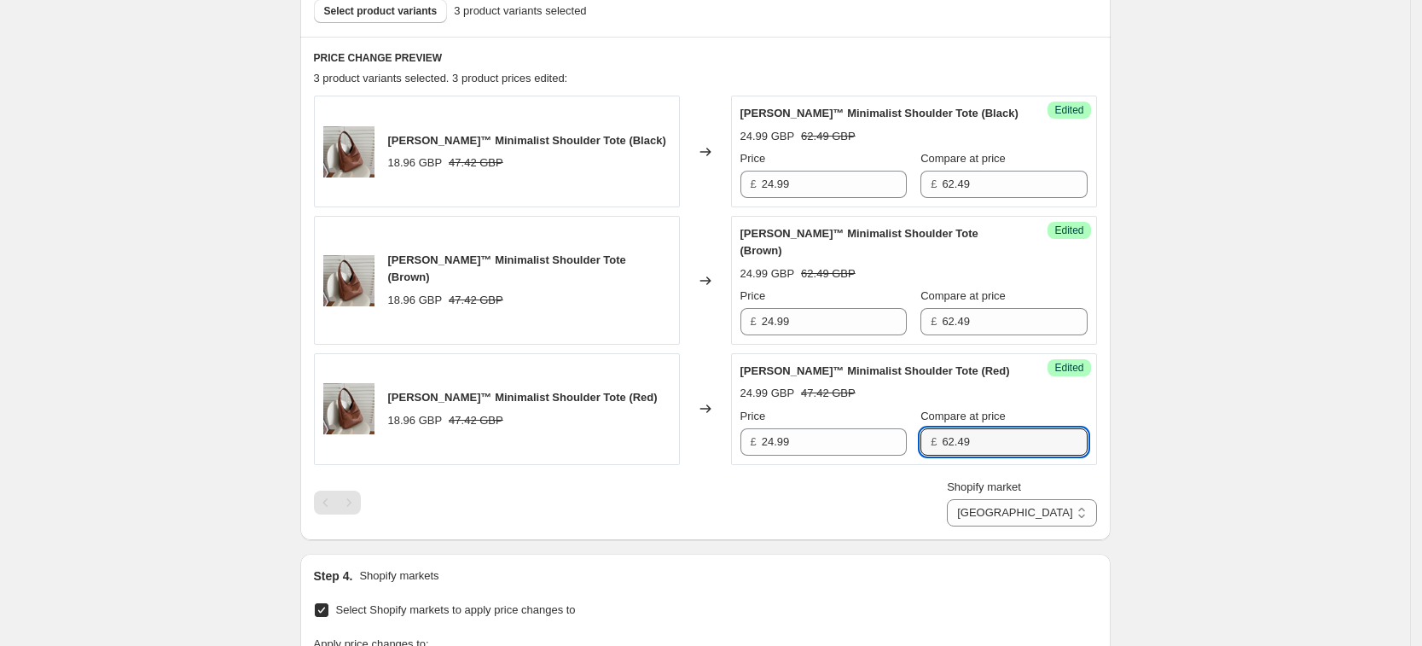
type input "62.49"
click at [1206, 340] on div "Create new price change job. This page is ready Create new price change job Dra…" at bounding box center [705, 325] width 1410 height 1712
click at [1047, 499] on select "France Germany United Kingdom United States" at bounding box center [1021, 512] width 149 height 27
click at [1216, 386] on div "Create new price change job. This page is ready Create new price change job Dra…" at bounding box center [705, 325] width 1410 height 1712
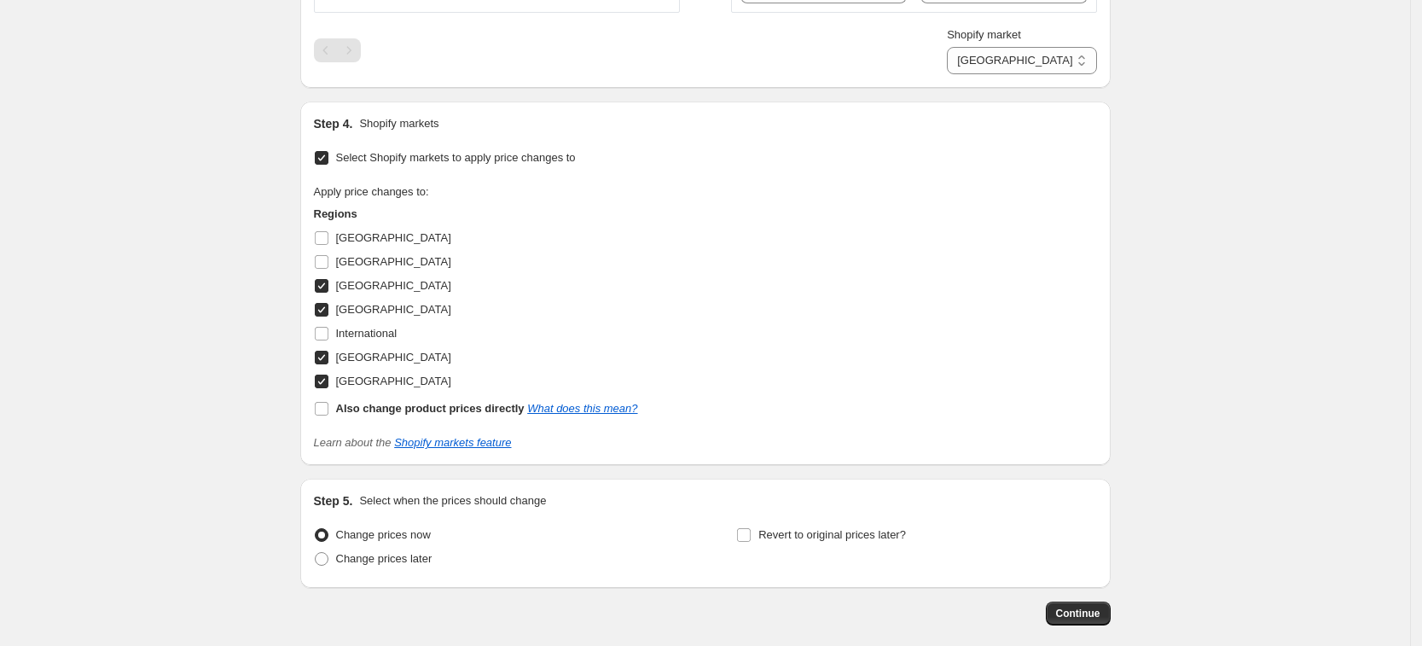
scroll to position [1049, 0]
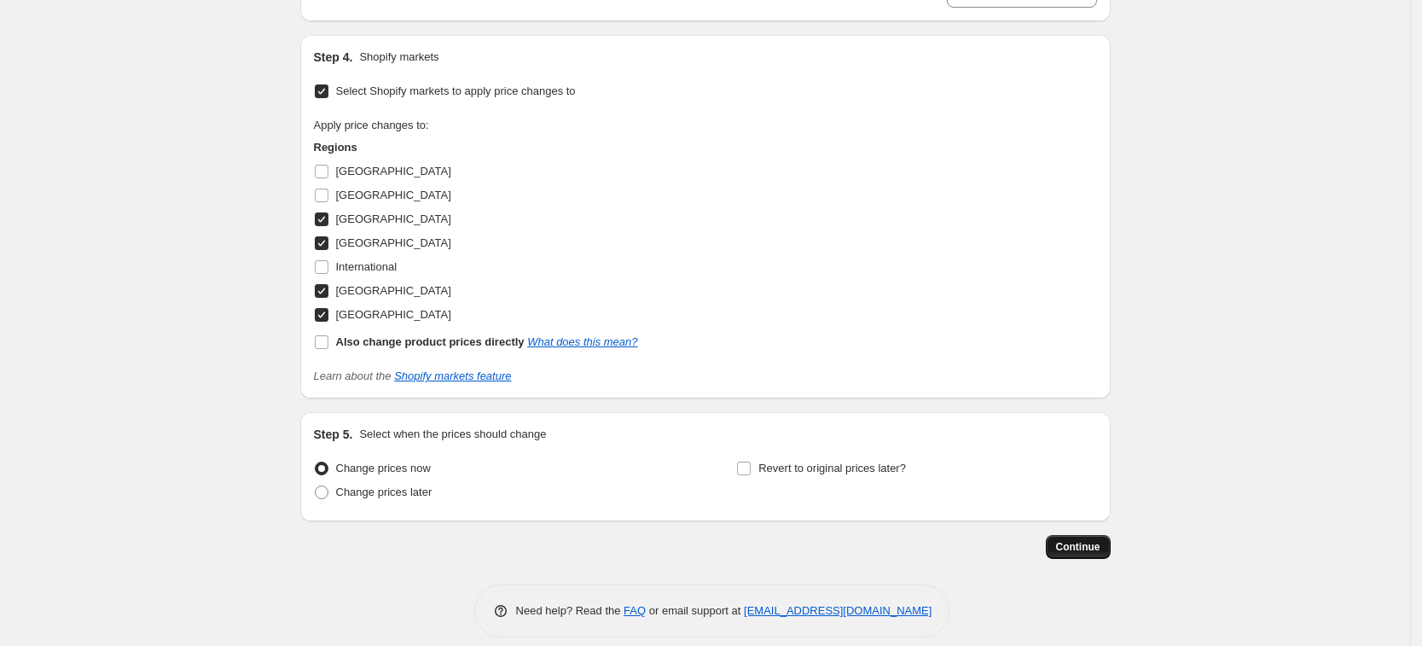
click at [1082, 535] on button "Continue" at bounding box center [1078, 547] width 65 height 24
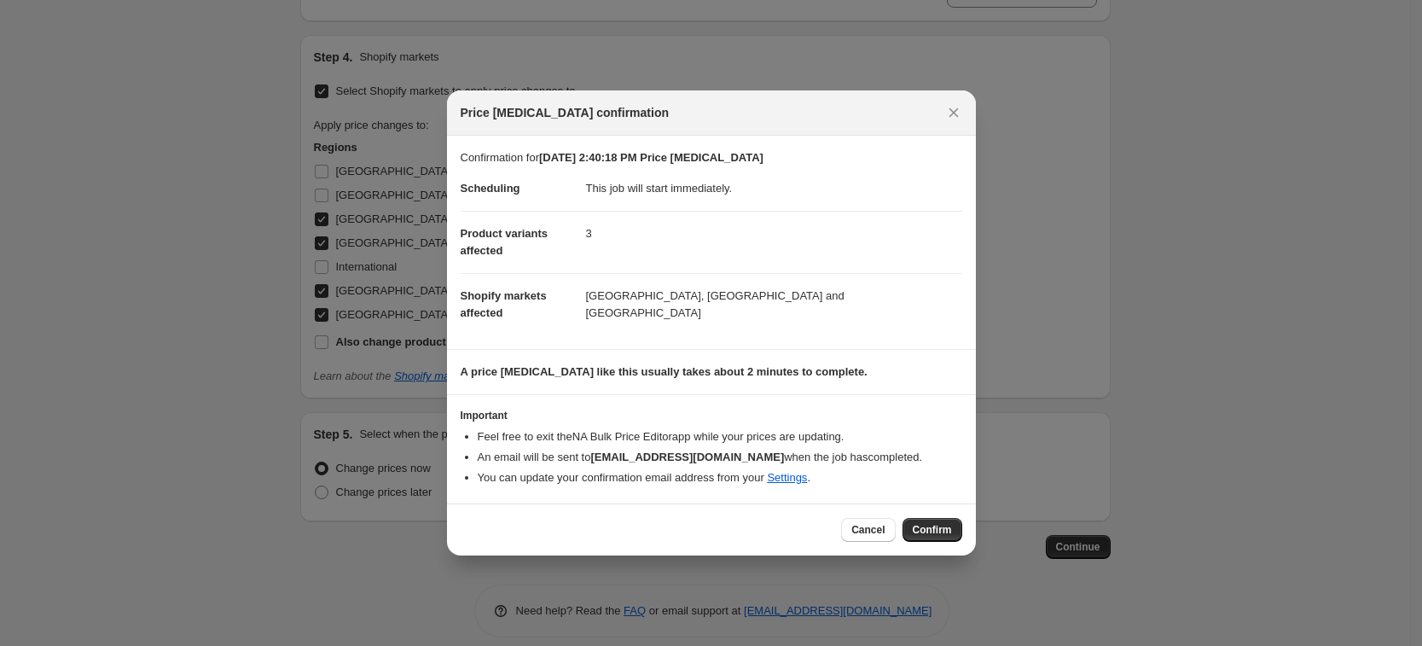
click at [948, 535] on span "Confirm" at bounding box center [932, 530] width 39 height 14
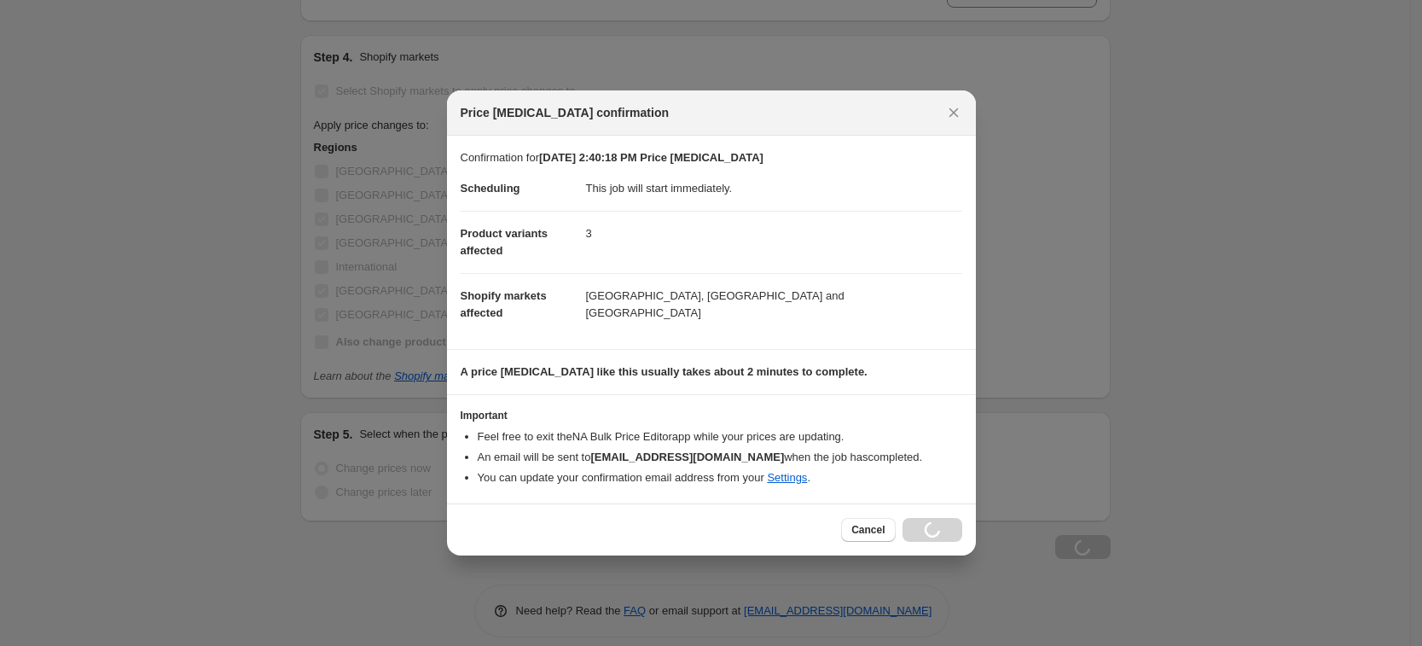
scroll to position [1049, 0]
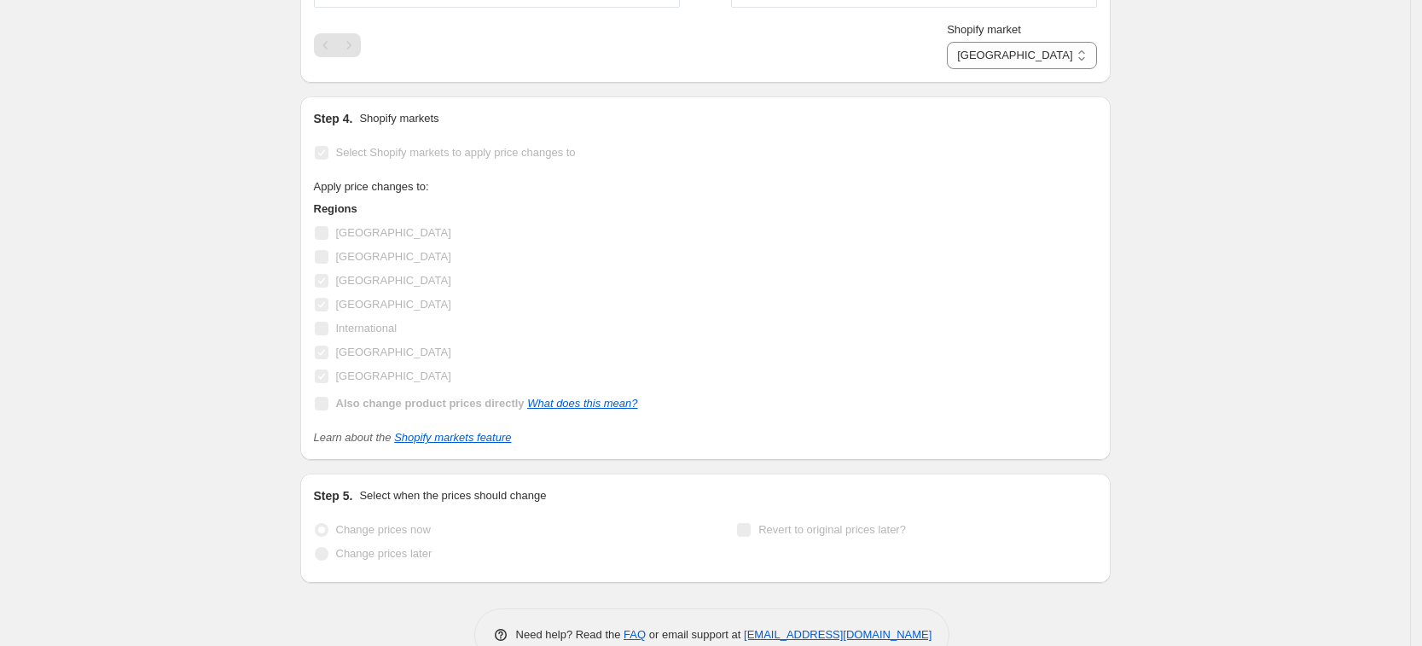
select select "34367209628"
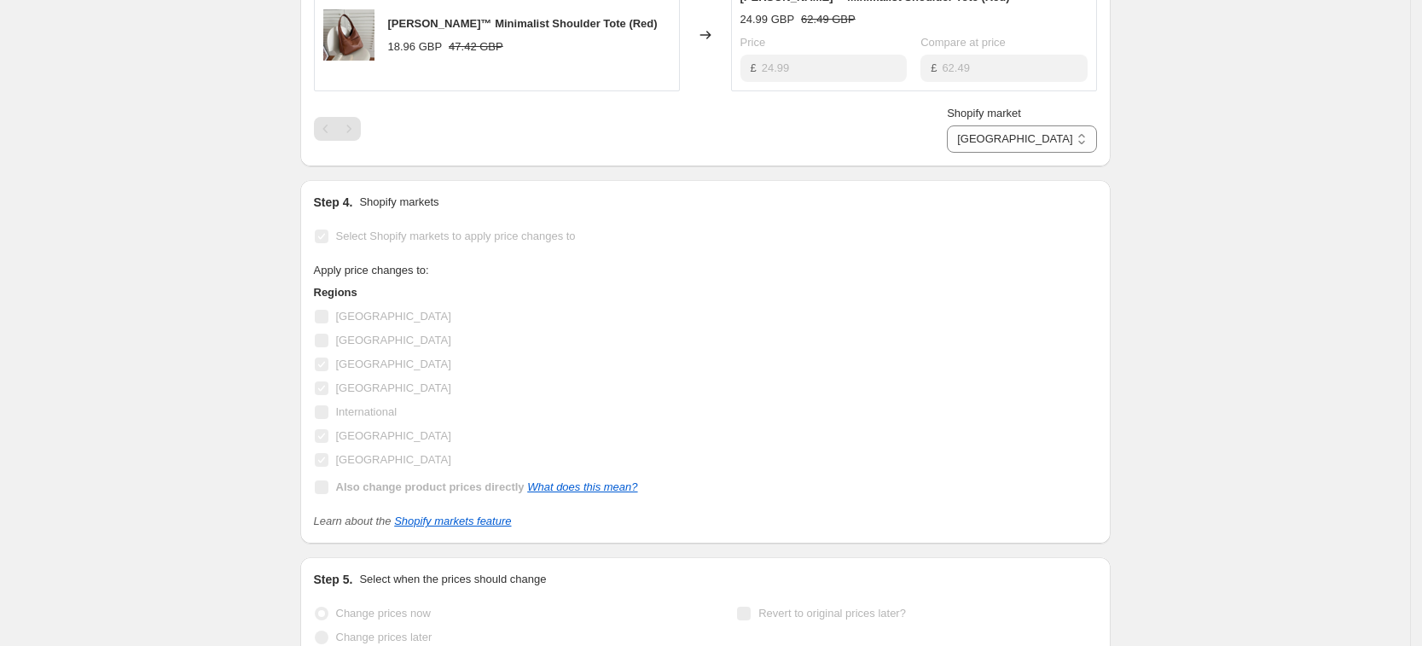
scroll to position [0, 0]
